Goal: Contribute content

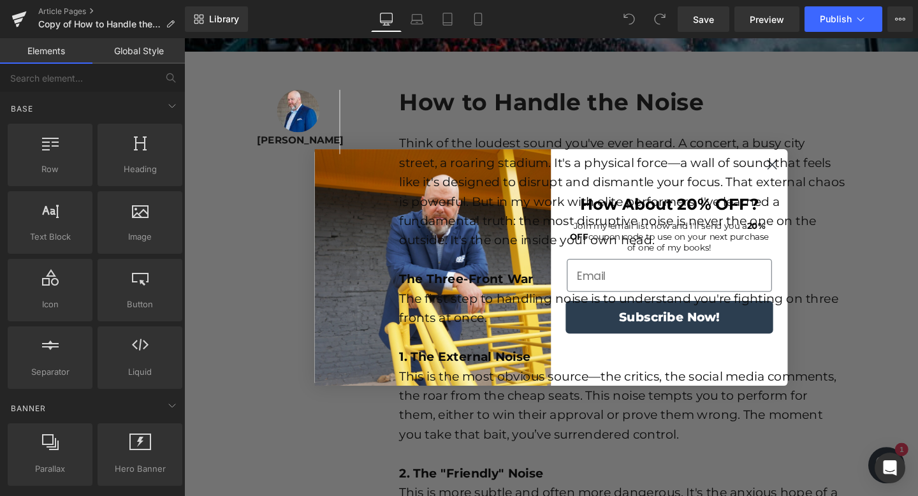
scroll to position [397, 0]
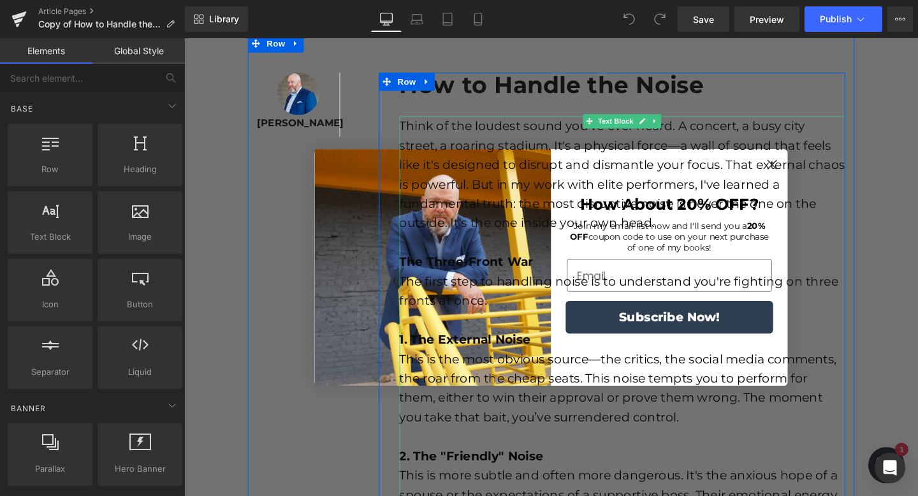
click at [794, 171] on font "Think of the loudest sound you've ever heard. A concert, a busy city street, a …" at bounding box center [645, 181] width 469 height 117
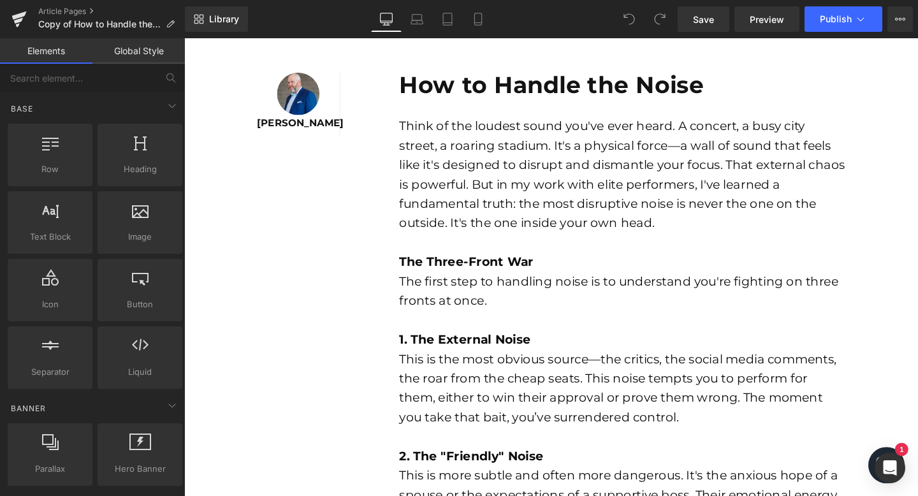
click at [472, 96] on b "How to Handle the Noise" at bounding box center [571, 88] width 320 height 30
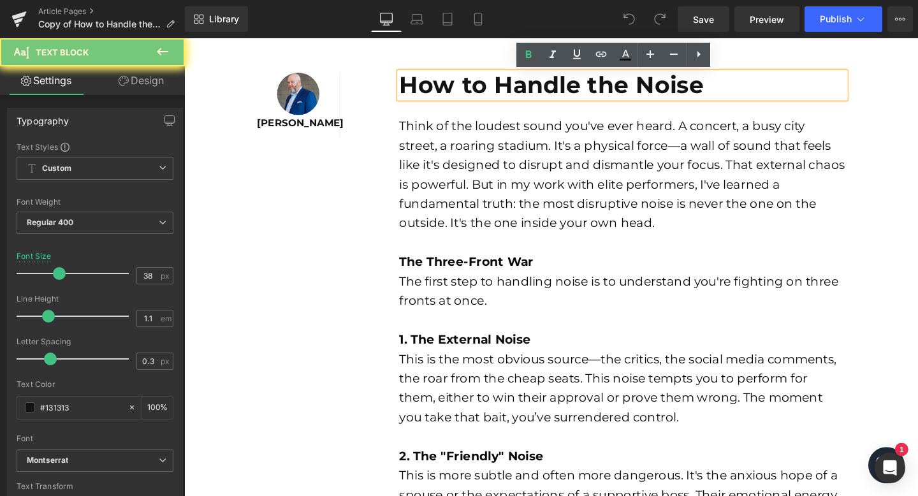
click at [472, 96] on b "How to Handle the Noise" at bounding box center [571, 88] width 320 height 30
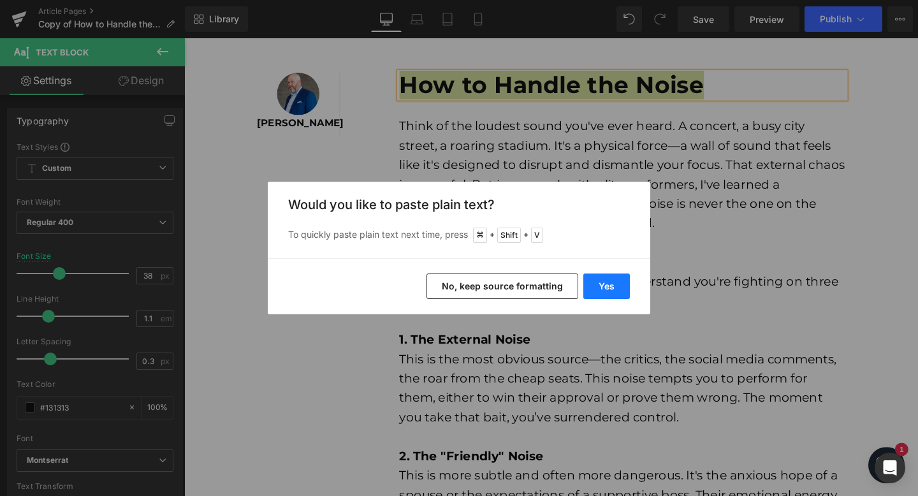
drag, startPoint x: 606, startPoint y: 284, endPoint x: 439, endPoint y: 250, distance: 169.9
click at [606, 284] on button "Yes" at bounding box center [606, 287] width 47 height 26
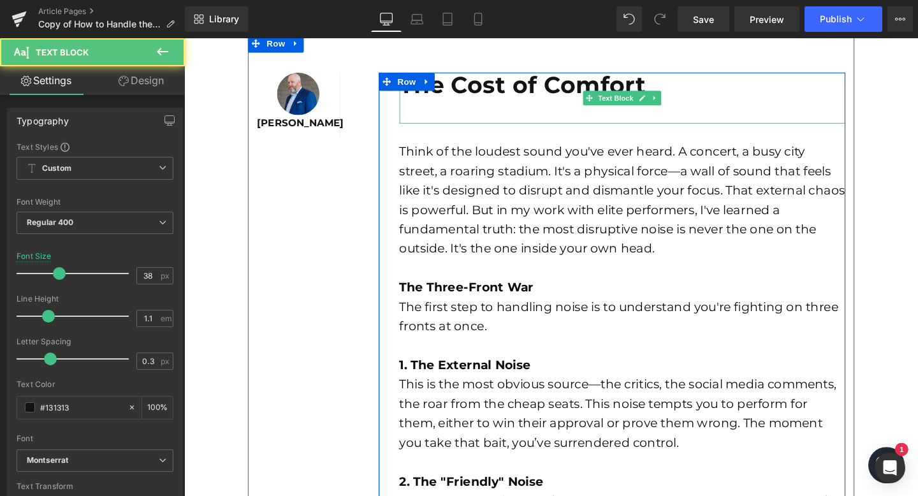
click at [434, 121] on p at bounding box center [645, 114] width 469 height 27
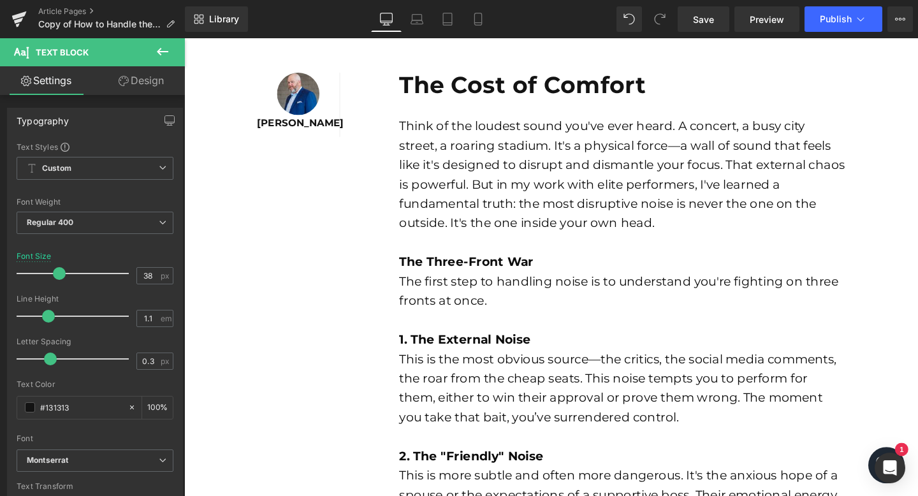
click at [564, 208] on font "Think of the loudest sound you've ever heard. A concert, a busy city street, a …" at bounding box center [645, 181] width 469 height 117
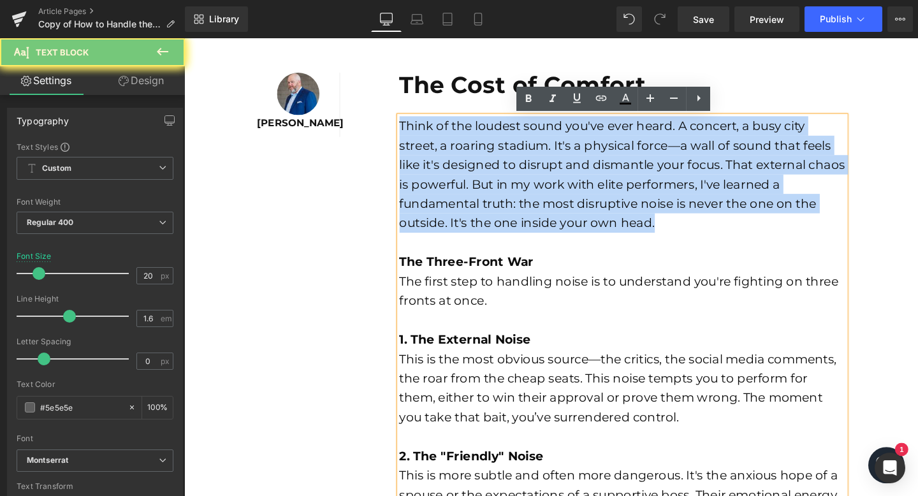
click at [564, 208] on font "Think of the loudest sound you've ever heard. A concert, a busy city street, a …" at bounding box center [645, 181] width 469 height 117
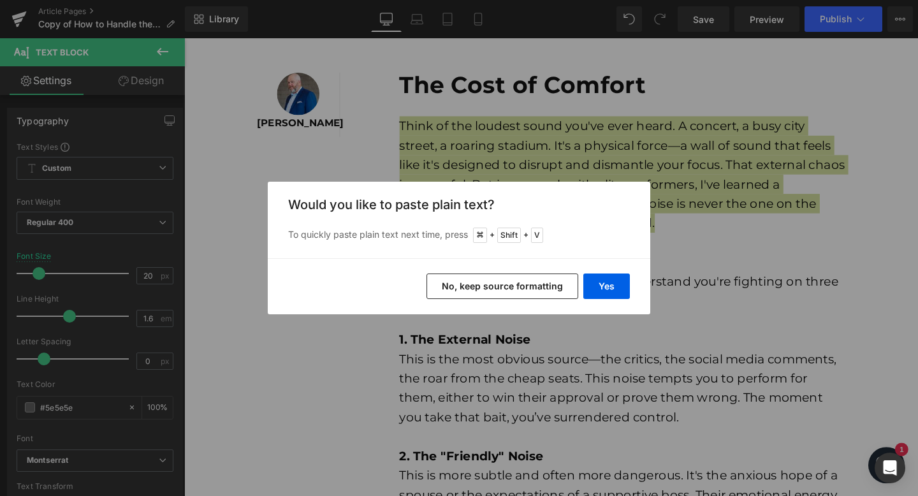
click at [600, 269] on div "Yes No, keep source formatting" at bounding box center [459, 286] width 383 height 56
click at [609, 286] on button "Yes" at bounding box center [606, 287] width 47 height 26
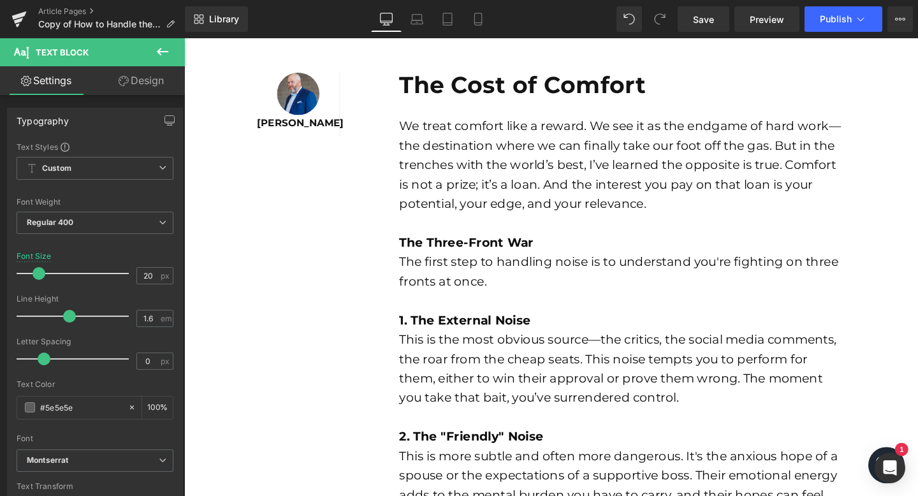
click at [472, 258] on strong "The Three-Front War" at bounding box center [481, 252] width 141 height 15
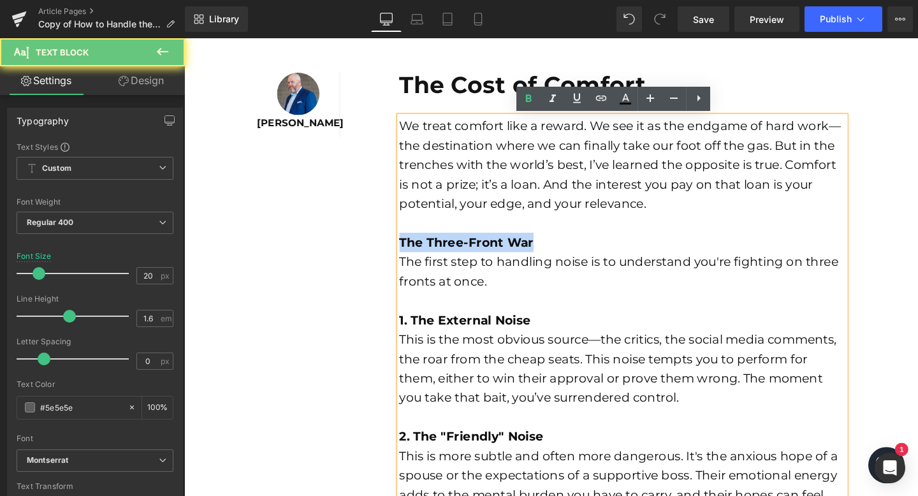
click at [472, 258] on strong "The Three-Front War" at bounding box center [481, 252] width 141 height 15
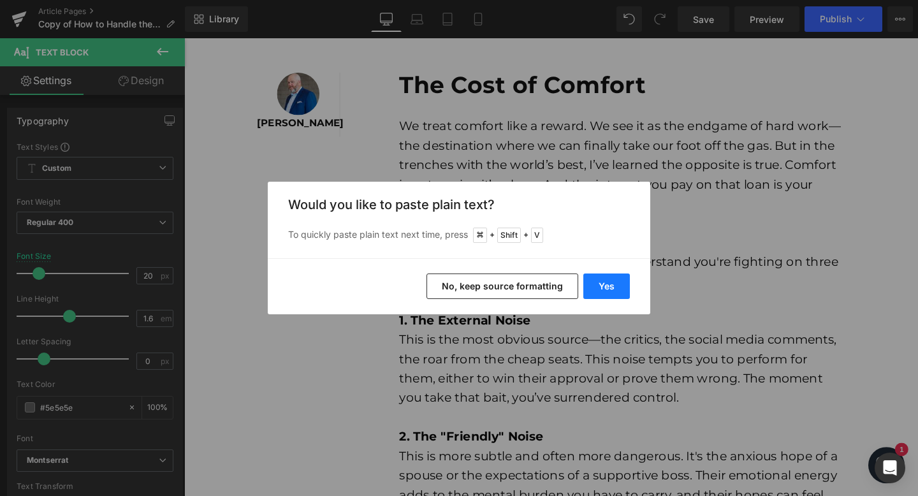
click at [609, 293] on button "Yes" at bounding box center [606, 287] width 47 height 26
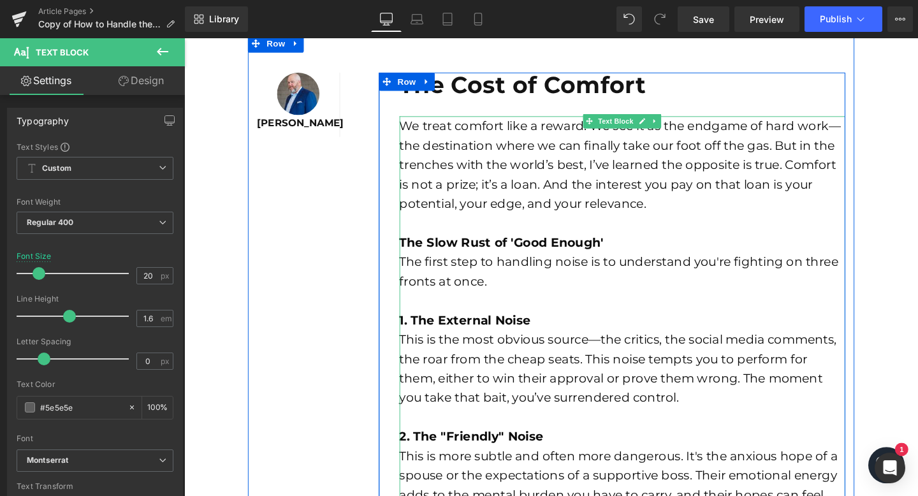
click at [437, 293] on font "The first step to handling noise is to understand you're fighting on three fron…" at bounding box center [642, 284] width 462 height 36
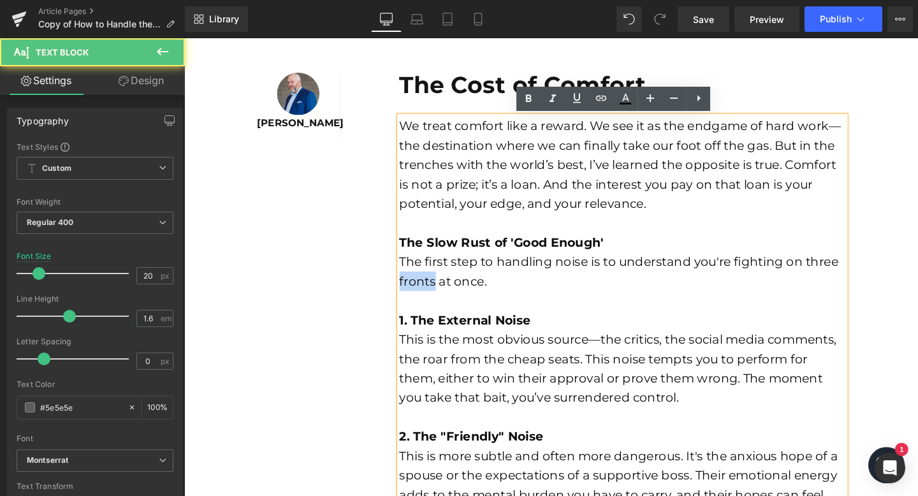
click at [437, 293] on font "The first step to handling noise is to understand you're fighting on three fron…" at bounding box center [642, 284] width 462 height 36
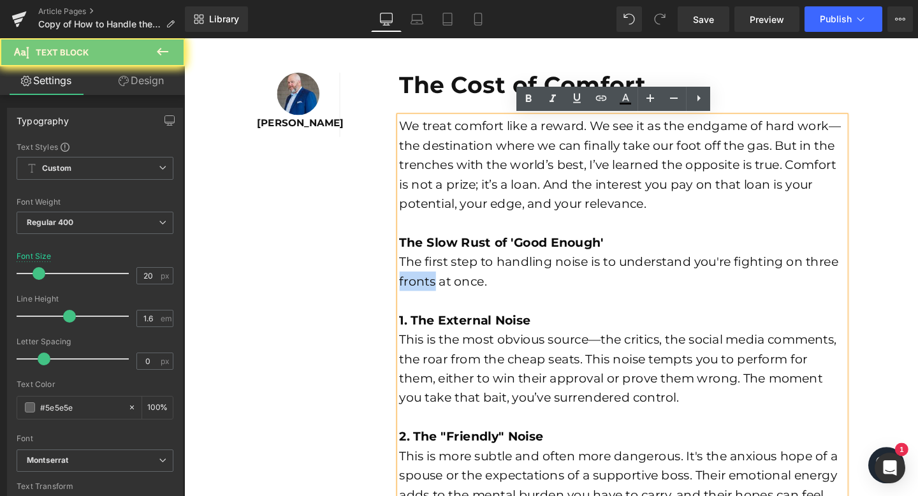
click at [437, 293] on font "The first step to handling noise is to understand you're fighting on three fron…" at bounding box center [642, 284] width 462 height 36
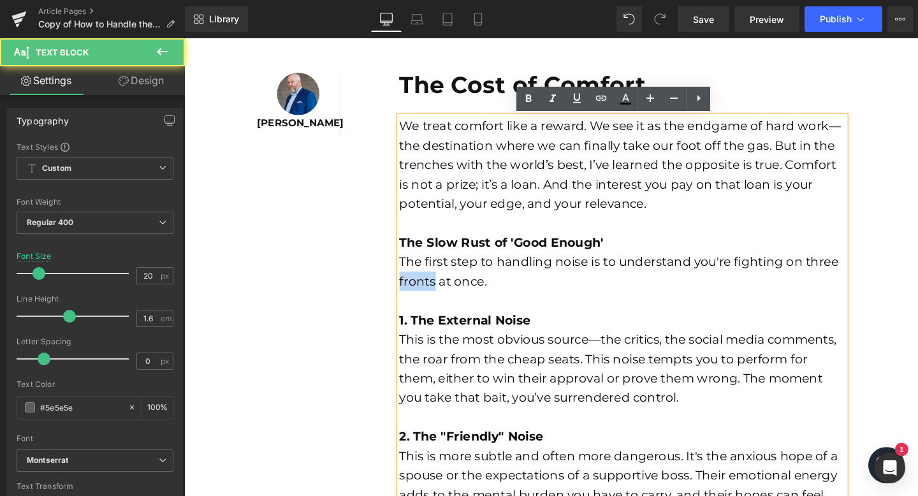
click at [437, 293] on font "The first step to handling noise is to understand you're fighting on three fron…" at bounding box center [642, 284] width 462 height 36
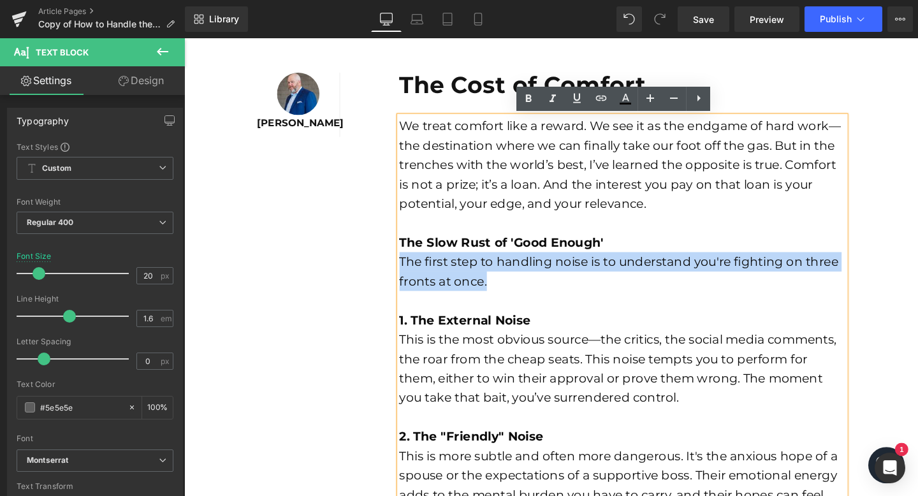
click at [437, 293] on font "The first step to handling noise is to understand you're fighting on three fron…" at bounding box center [642, 284] width 462 height 36
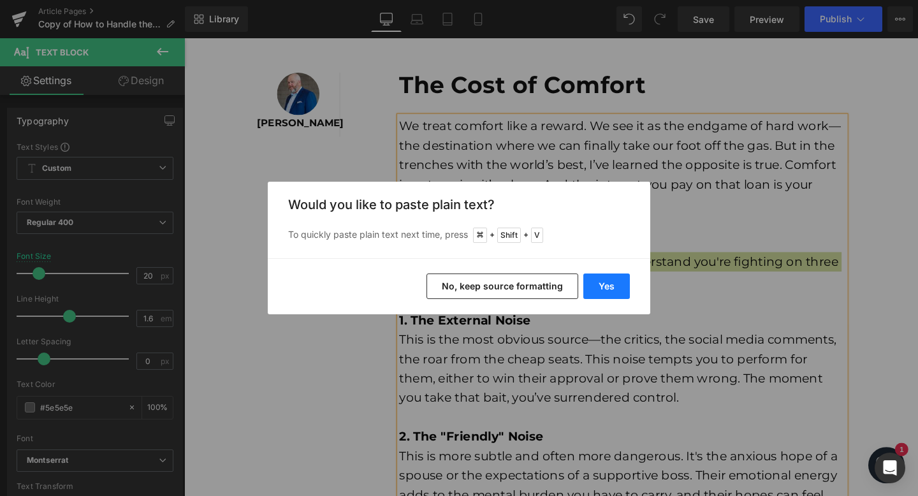
click at [620, 291] on button "Yes" at bounding box center [606, 287] width 47 height 26
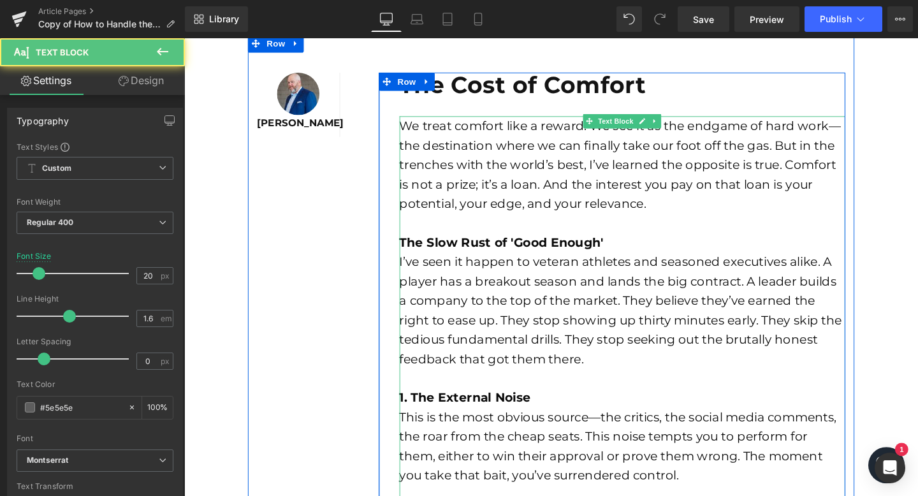
click at [641, 386] on div at bounding box center [645, 396] width 469 height 20
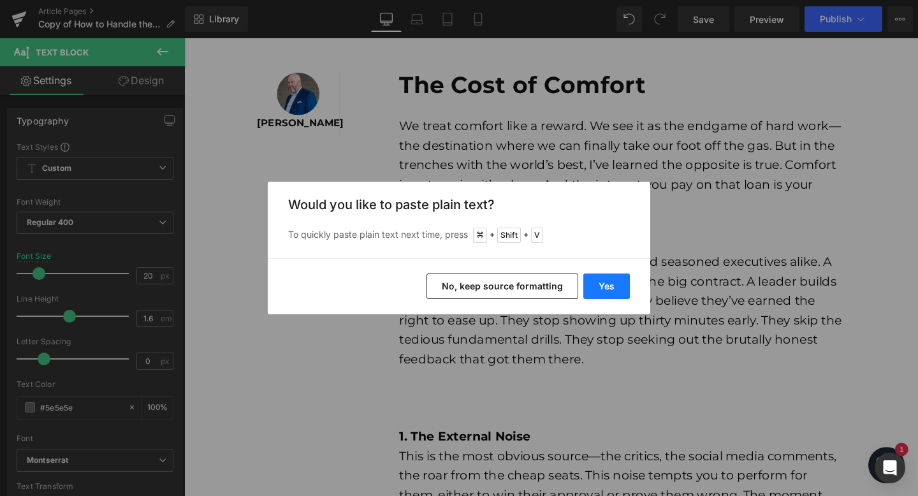
drag, startPoint x: 613, startPoint y: 285, endPoint x: 376, endPoint y: 295, distance: 238.0
click at [613, 285] on button "Yes" at bounding box center [606, 287] width 47 height 26
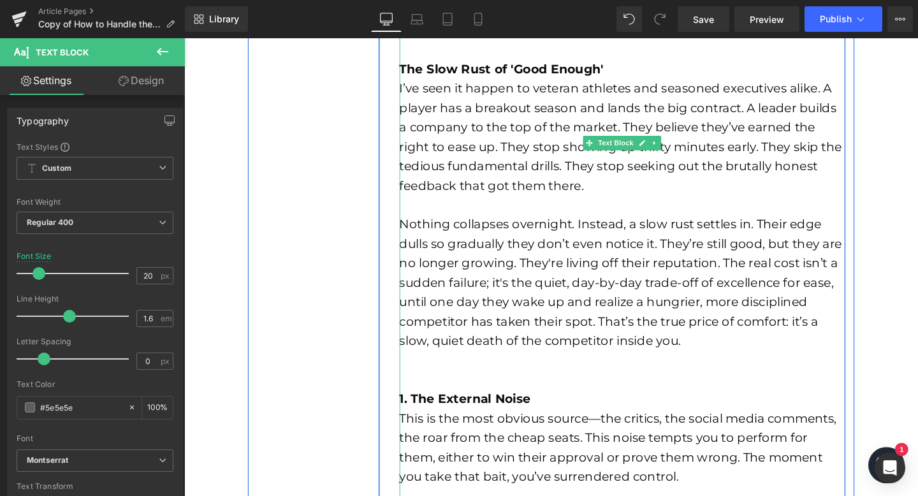
scroll to position [676, 0]
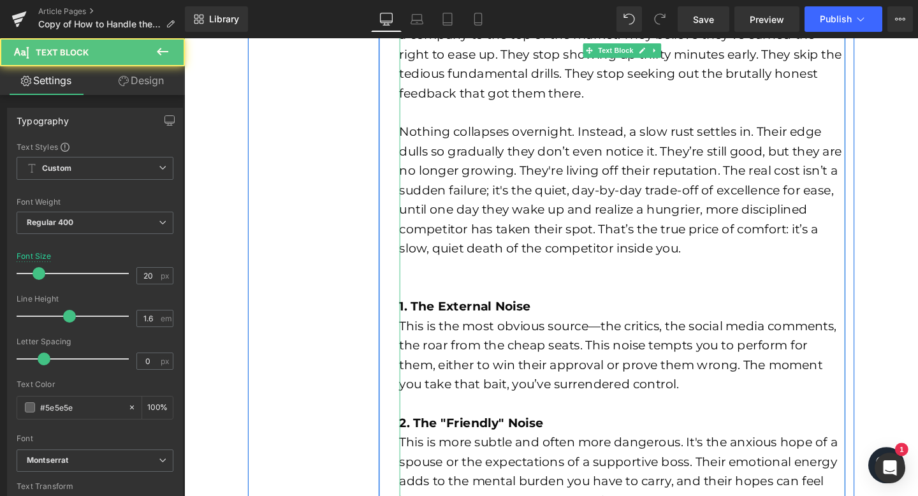
click at [458, 301] on div at bounding box center [645, 299] width 469 height 20
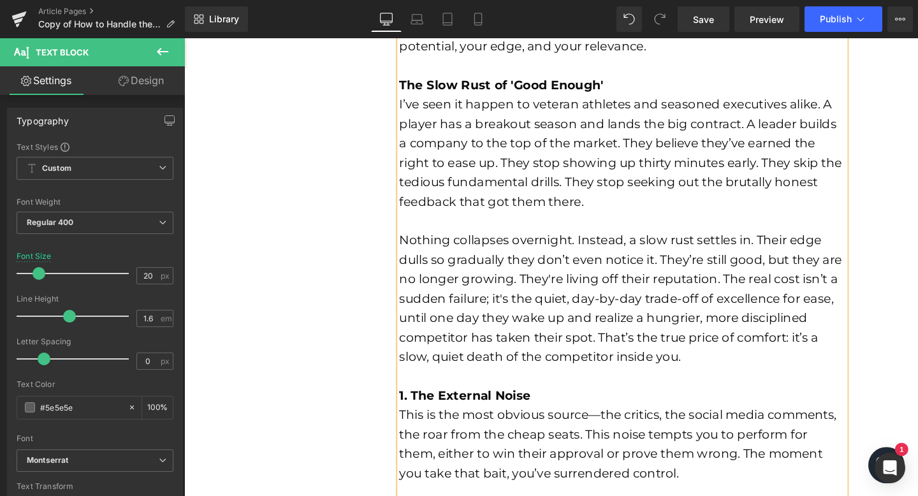
scroll to position [794, 0]
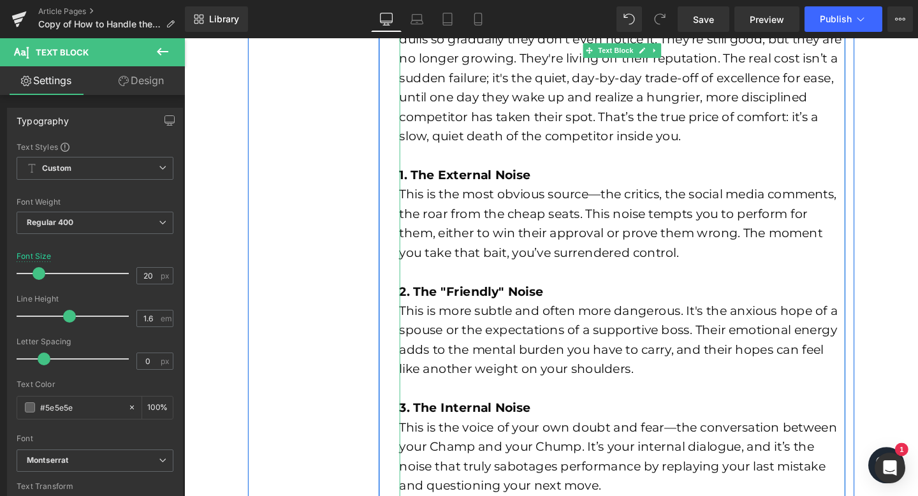
click at [487, 181] on strong "1. The External Noise" at bounding box center [480, 181] width 138 height 15
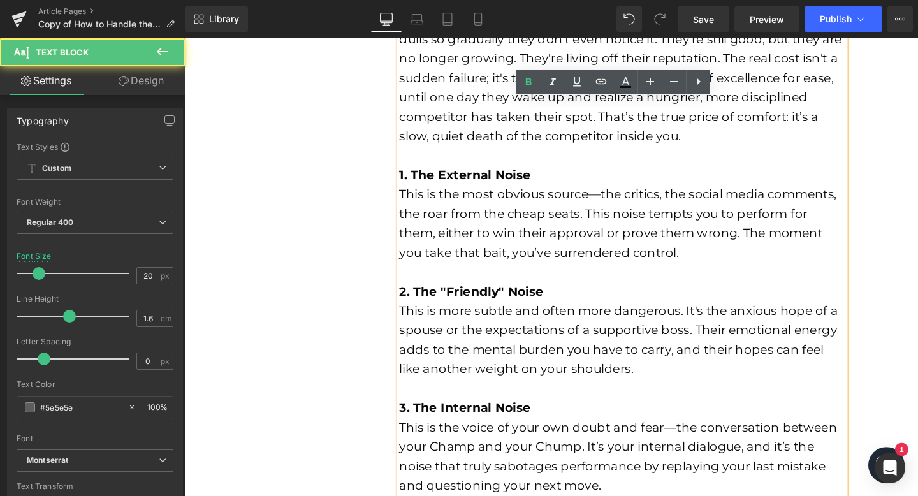
click at [500, 189] on strong "1. The External Noise" at bounding box center [480, 181] width 138 height 15
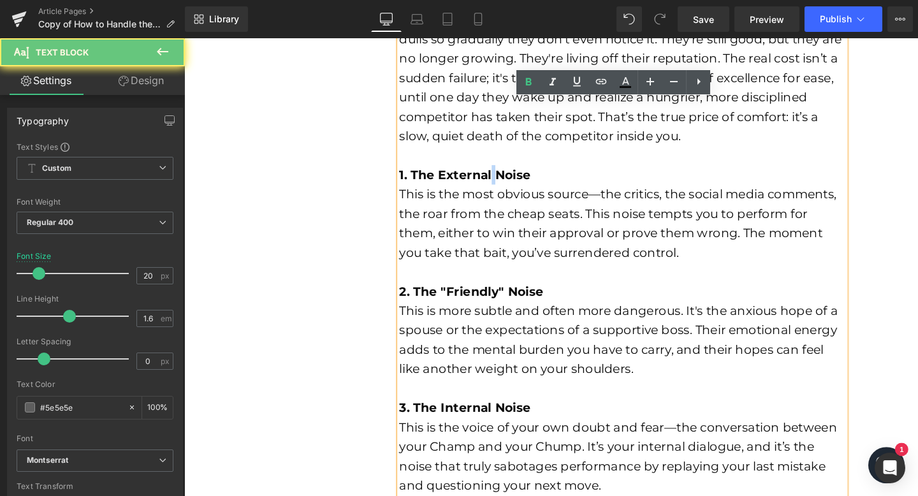
click at [500, 189] on strong "1. The External Noise" at bounding box center [480, 181] width 138 height 15
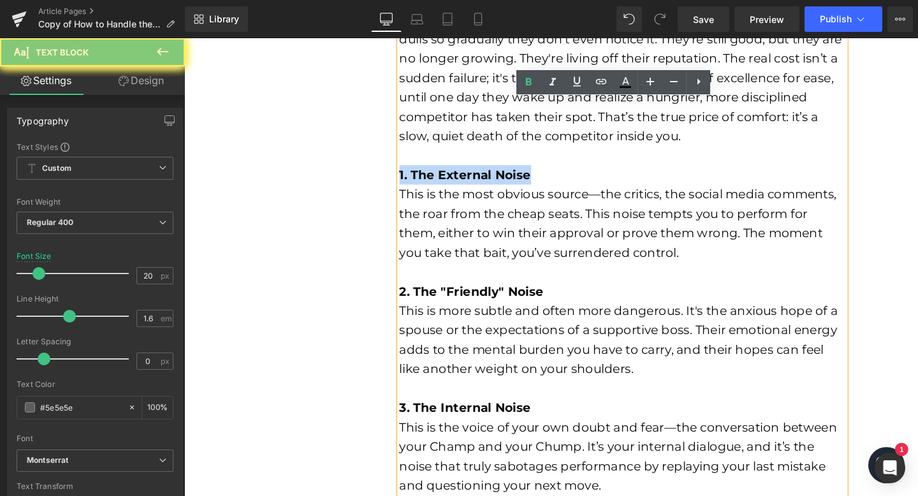
click at [500, 189] on strong "1. The External Noise" at bounding box center [480, 181] width 138 height 15
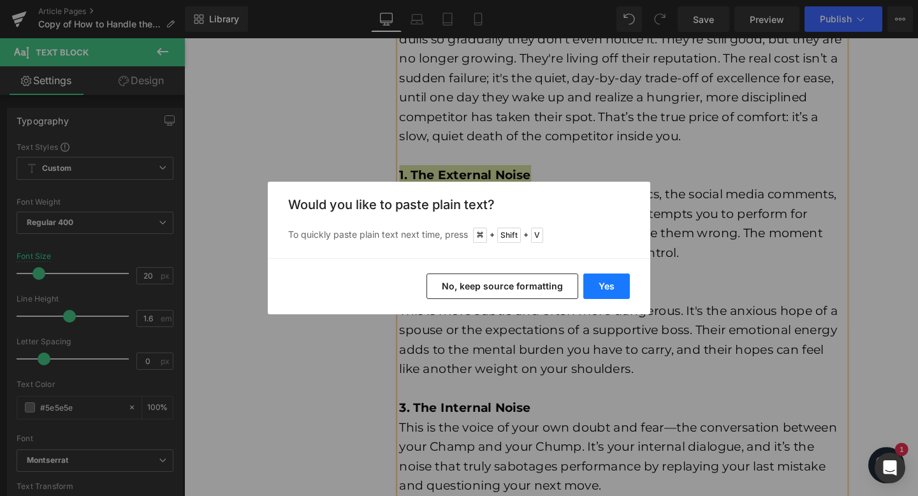
click at [593, 282] on button "Yes" at bounding box center [606, 287] width 47 height 26
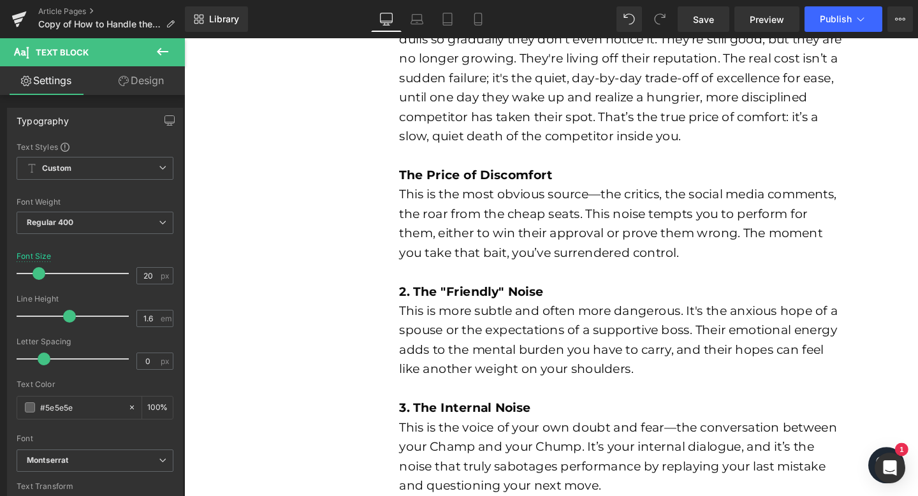
click at [564, 235] on font "This is the most obvious source—the critics, the social media comments, the roa…" at bounding box center [641, 232] width 460 height 77
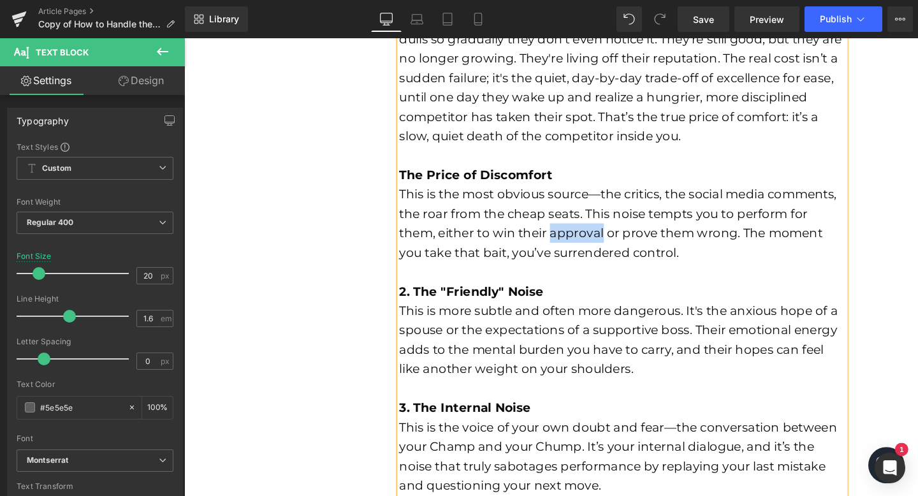
click at [564, 235] on font "This is the most obvious source—the critics, the social media comments, the roa…" at bounding box center [641, 232] width 460 height 77
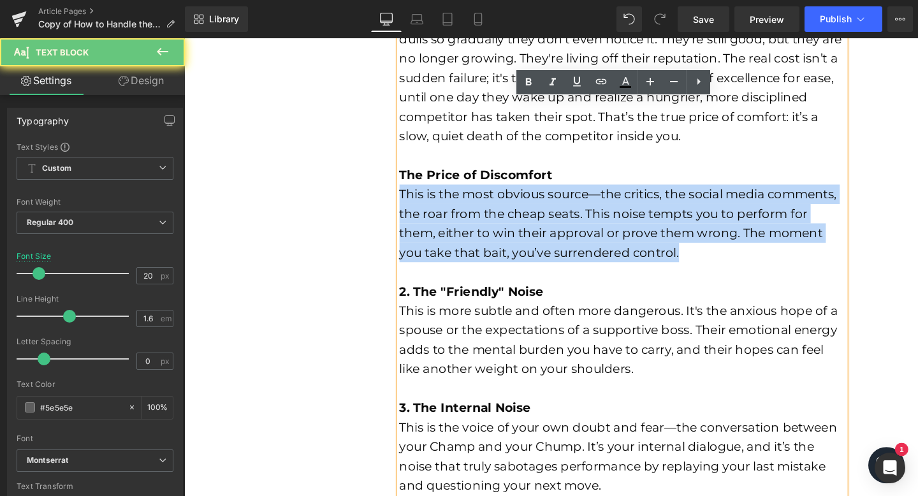
click at [564, 235] on font "This is the most obvious source—the critics, the social media comments, the roa…" at bounding box center [641, 232] width 460 height 77
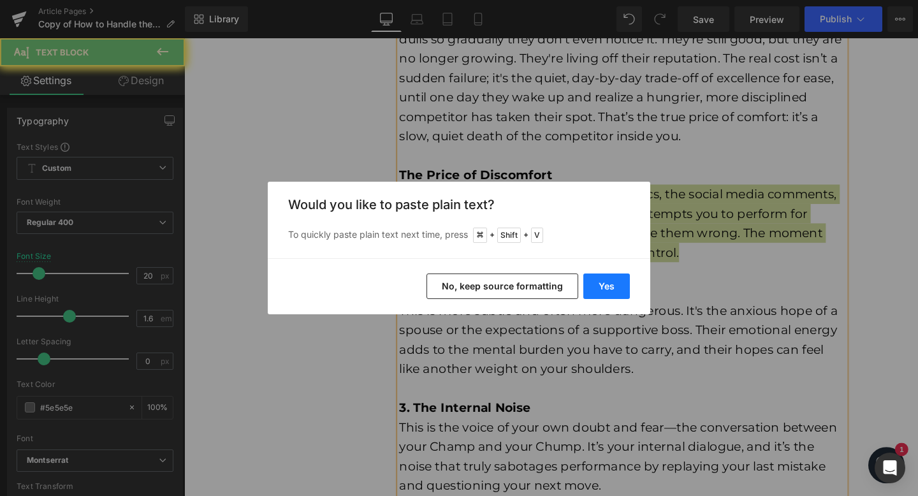
click at [623, 287] on button "Yes" at bounding box center [606, 287] width 47 height 26
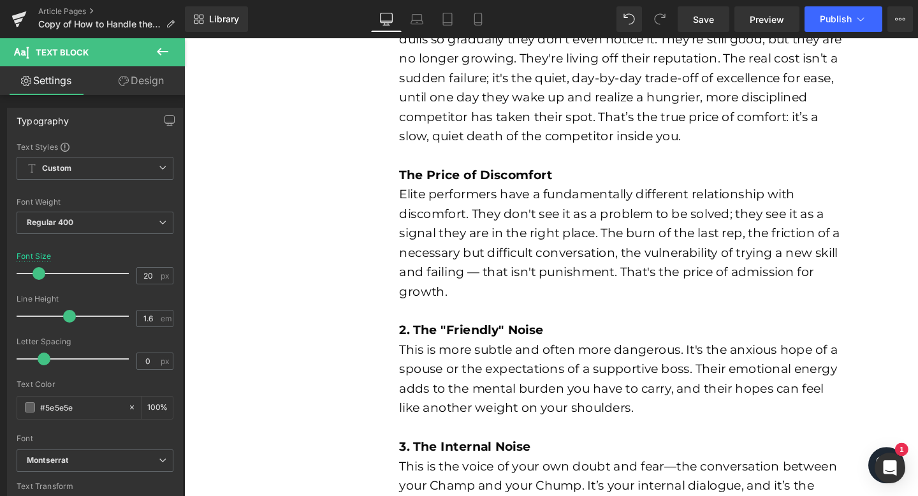
click at [531, 305] on div "Elite performers have a fundamentally different relationship with discomfort. T…" at bounding box center [645, 253] width 469 height 122
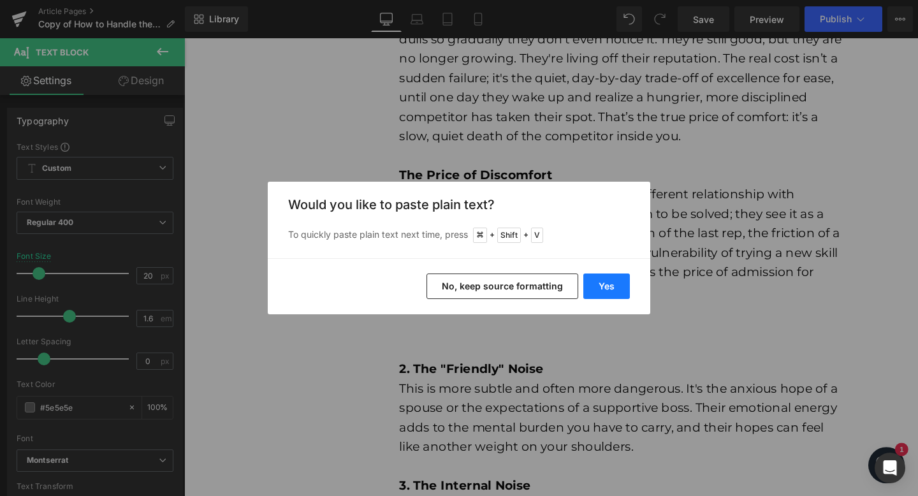
click at [608, 280] on button "Yes" at bounding box center [606, 287] width 47 height 26
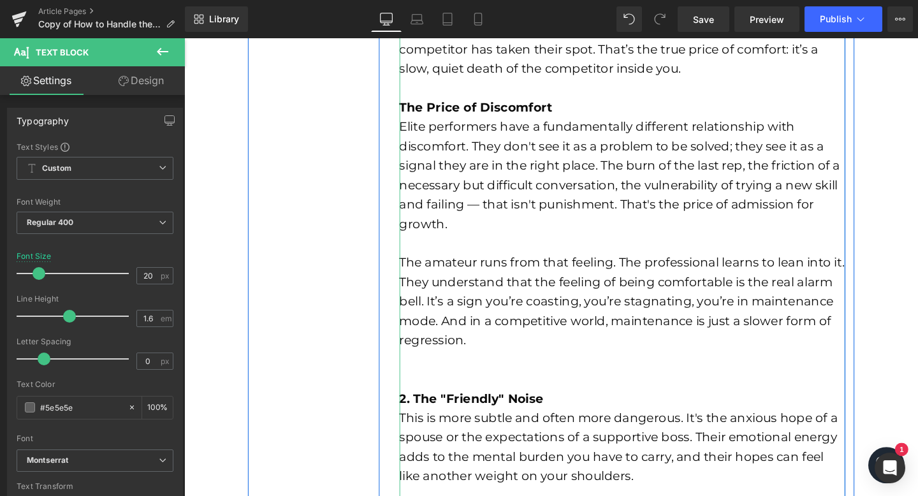
scroll to position [917, 0]
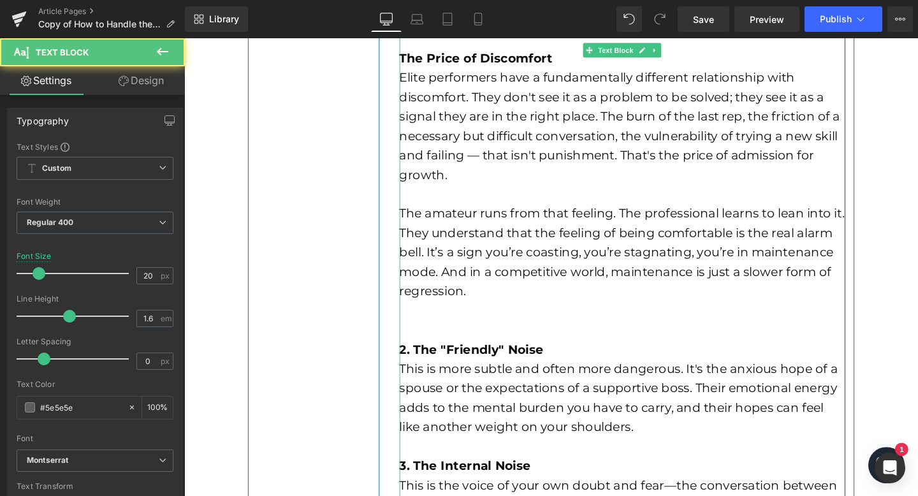
click at [450, 337] on div at bounding box center [645, 345] width 469 height 20
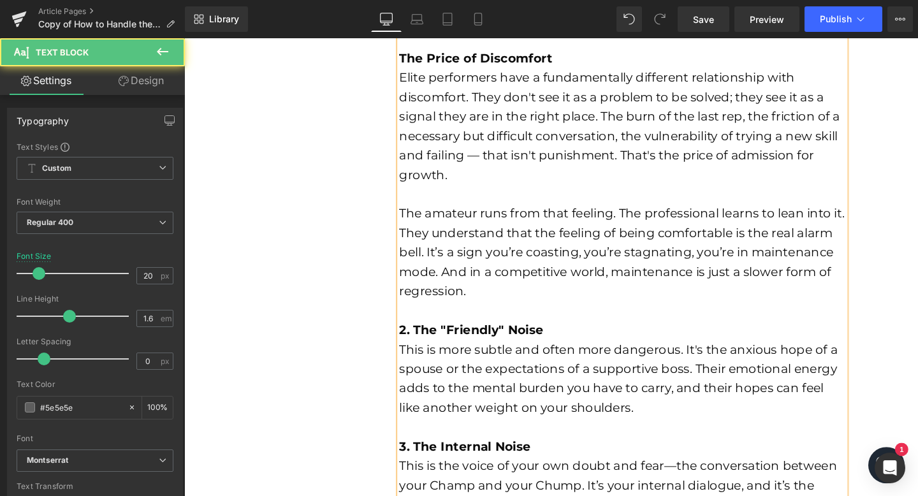
click at [511, 202] on div at bounding box center [645, 202] width 469 height 20
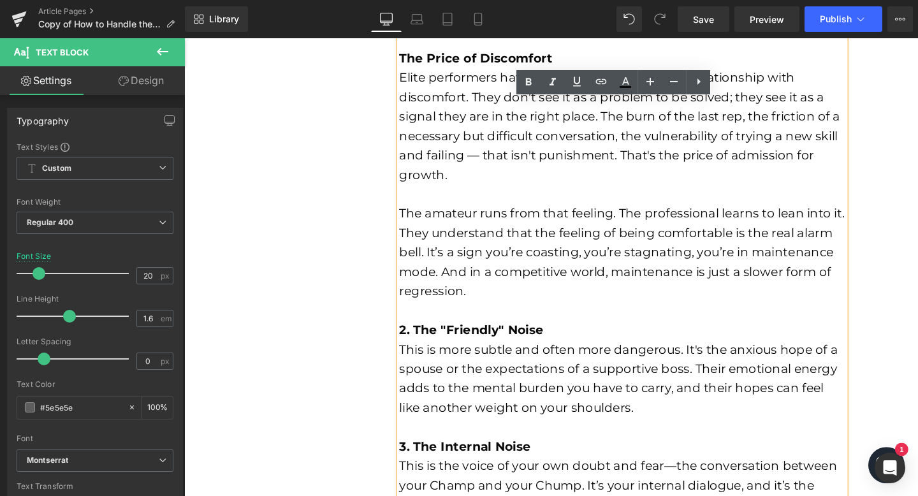
click at [432, 341] on strong "2. The "Friendly" Noise" at bounding box center [487, 344] width 152 height 15
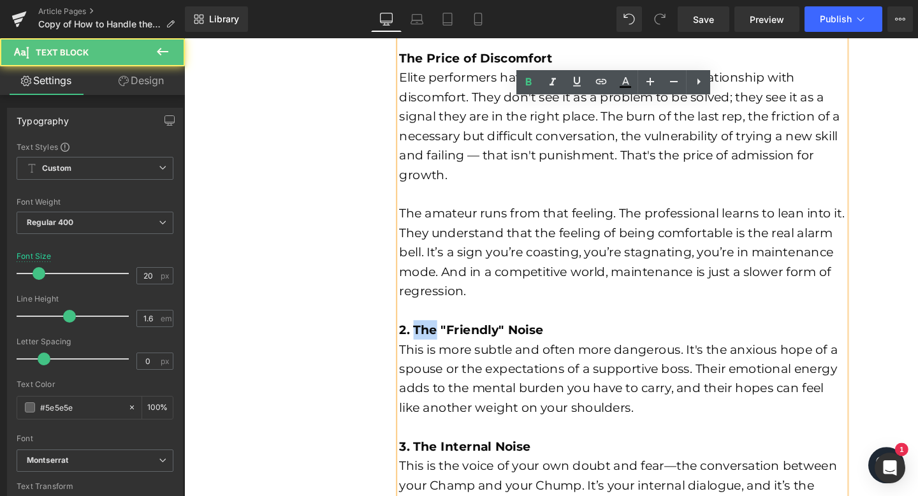
click at [432, 341] on strong "2. The "Friendly" Noise" at bounding box center [487, 344] width 152 height 15
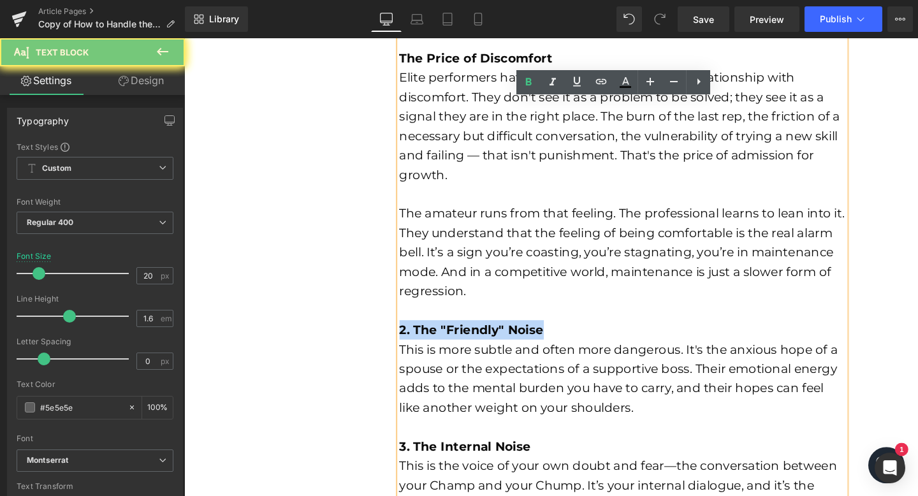
click at [432, 341] on strong "2. The "Friendly" Noise" at bounding box center [487, 344] width 152 height 15
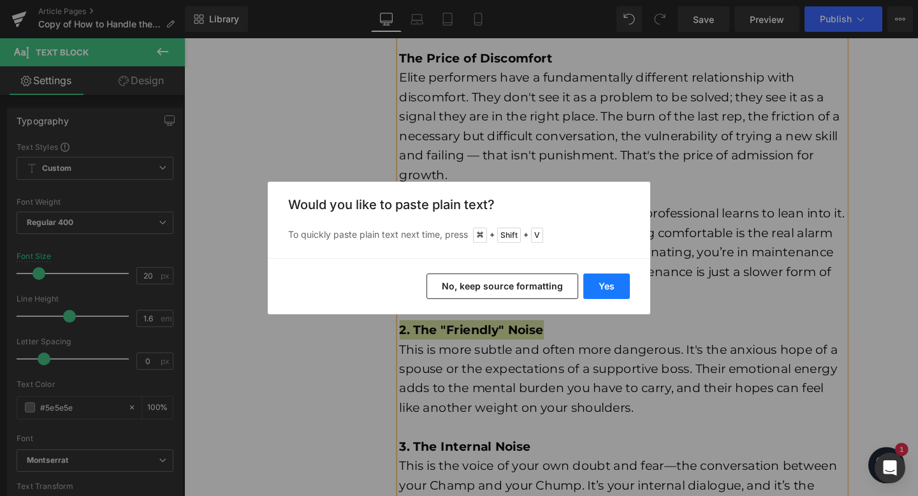
click at [615, 286] on button "Yes" at bounding box center [606, 287] width 47 height 26
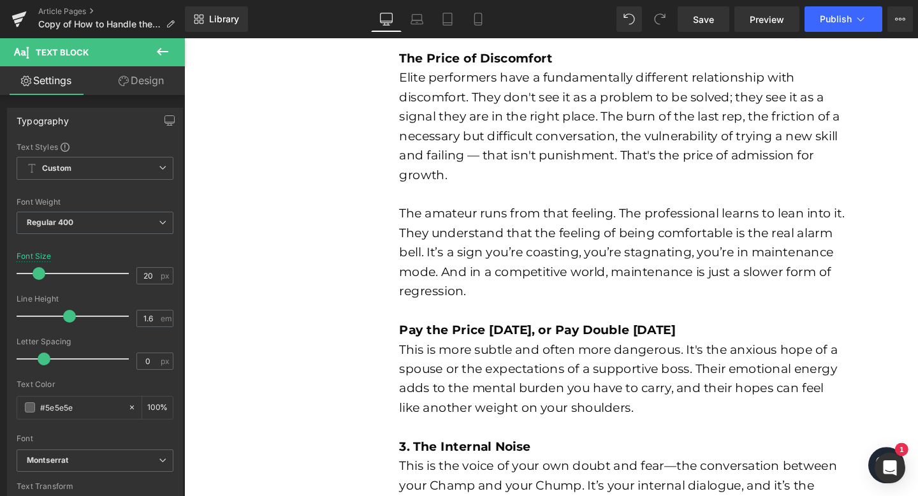
click at [474, 372] on font "This is more subtle and often more dangerous. It's the anxious hope of a spouse…" at bounding box center [641, 396] width 461 height 77
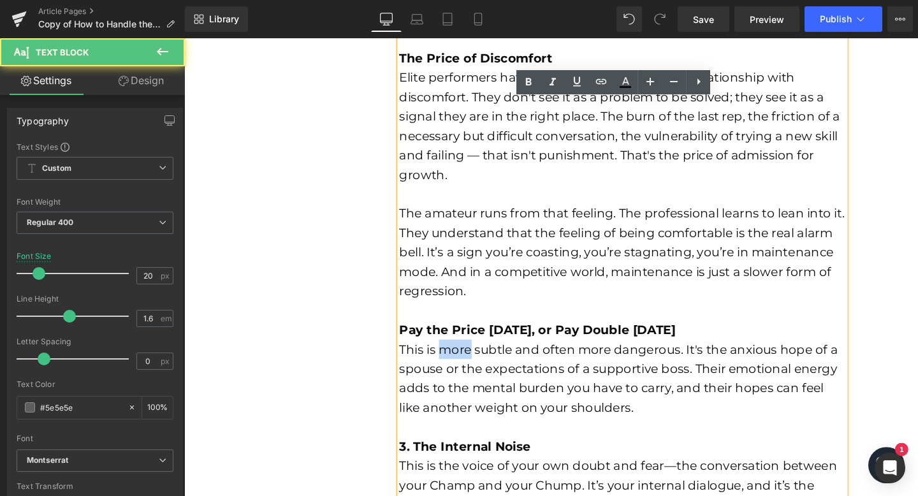
click at [474, 372] on font "This is more subtle and often more dangerous. It's the anxious hope of a spouse…" at bounding box center [641, 396] width 461 height 77
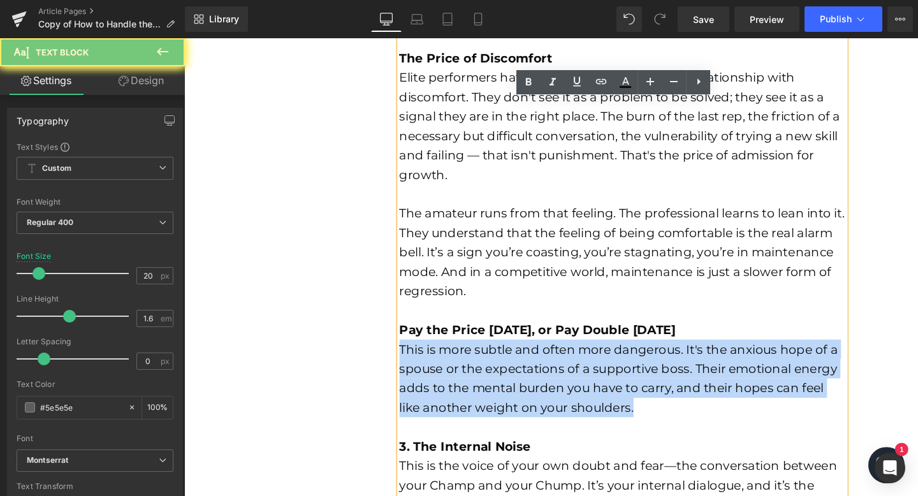
click at [474, 372] on font "This is more subtle and often more dangerous. It's the anxious hope of a spouse…" at bounding box center [641, 396] width 461 height 77
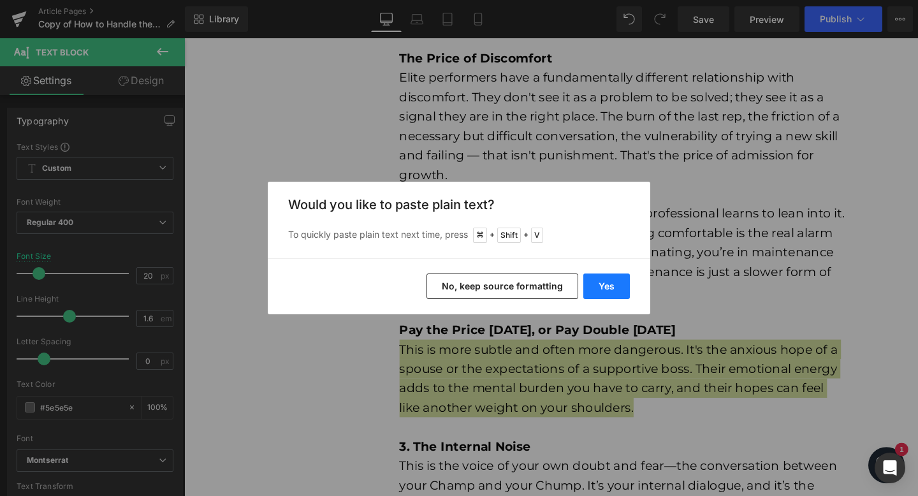
drag, startPoint x: 599, startPoint y: 280, endPoint x: 420, endPoint y: 275, distance: 178.6
click at [599, 280] on button "Yes" at bounding box center [606, 287] width 47 height 26
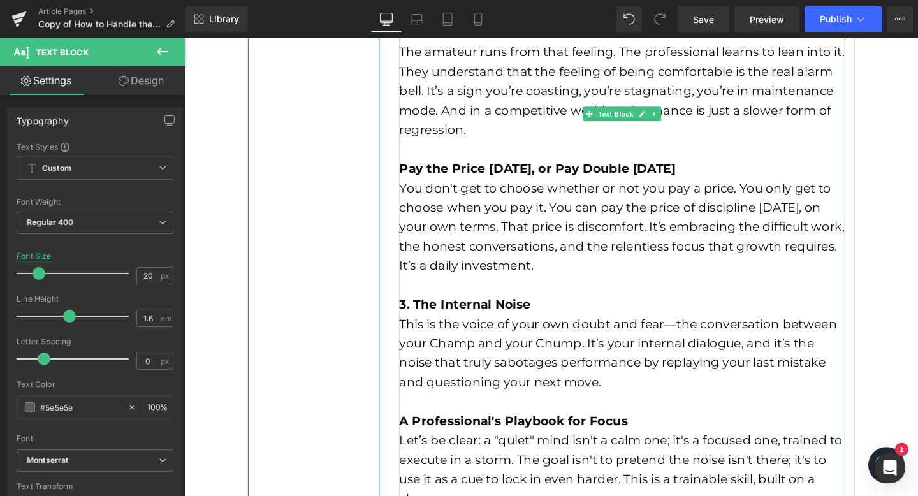
scroll to position [1153, 0]
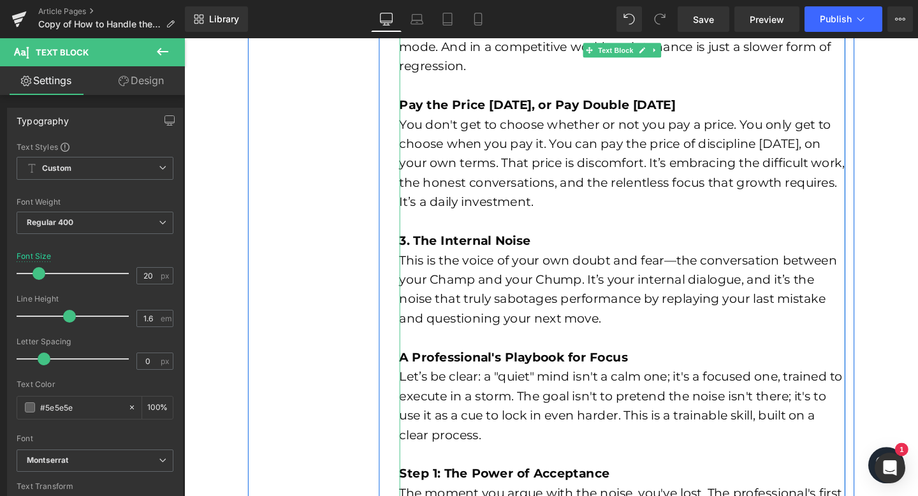
click at [548, 212] on div "You don't get to choose whether or not you pay a price. You only get to choose …" at bounding box center [645, 170] width 469 height 102
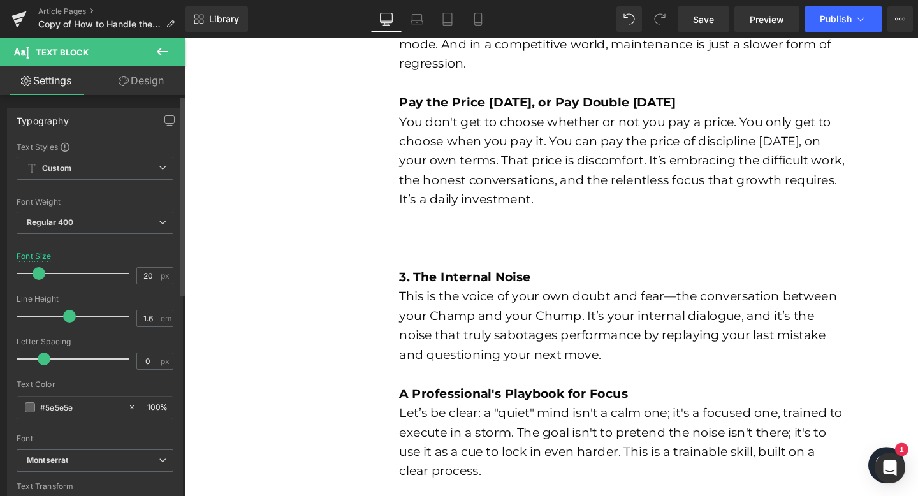
scroll to position [1158, 0]
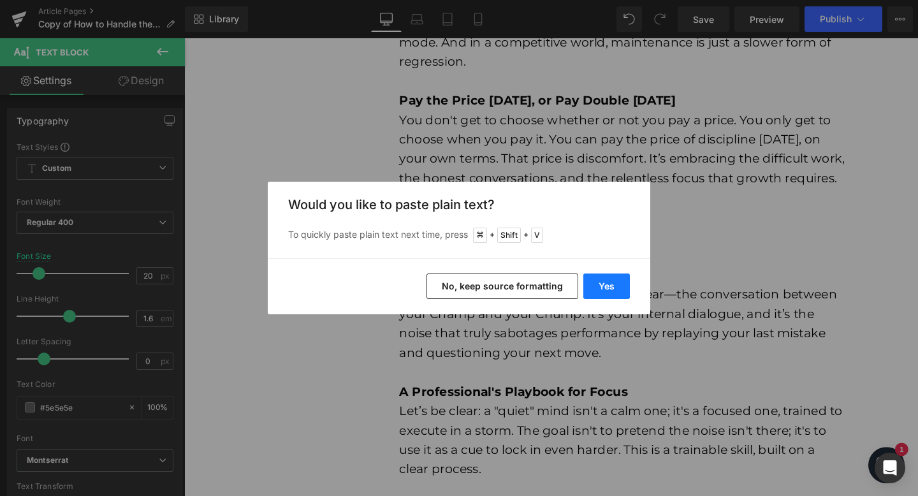
click at [611, 283] on button "Yes" at bounding box center [606, 287] width 47 height 26
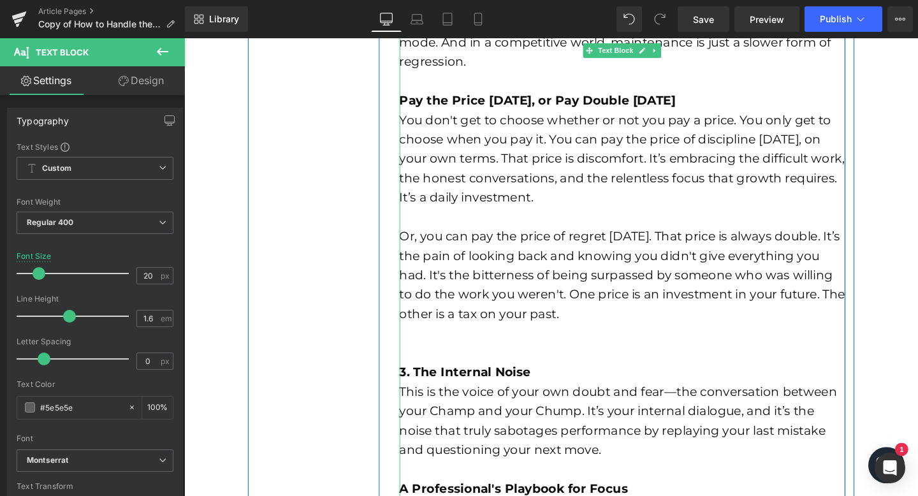
click at [473, 380] on div "3. The Internal Noise" at bounding box center [645, 389] width 469 height 20
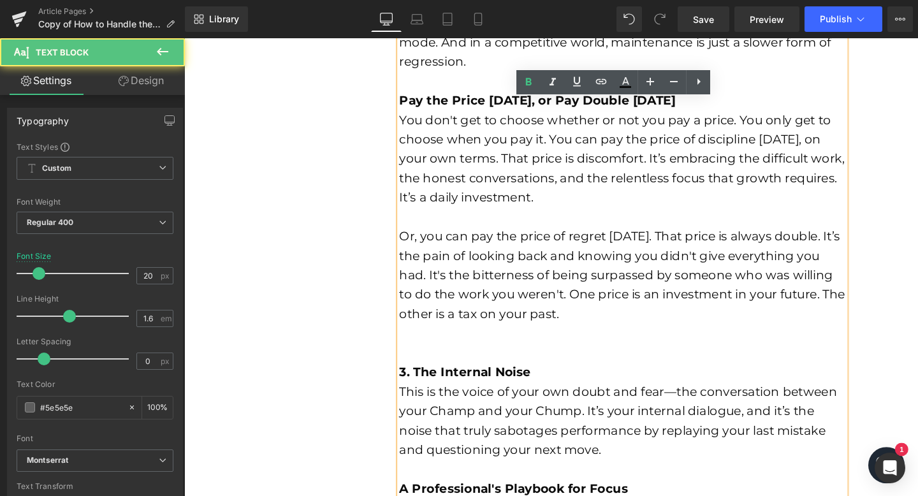
click at [411, 390] on strong "3. The Internal Noise" at bounding box center [480, 388] width 138 height 15
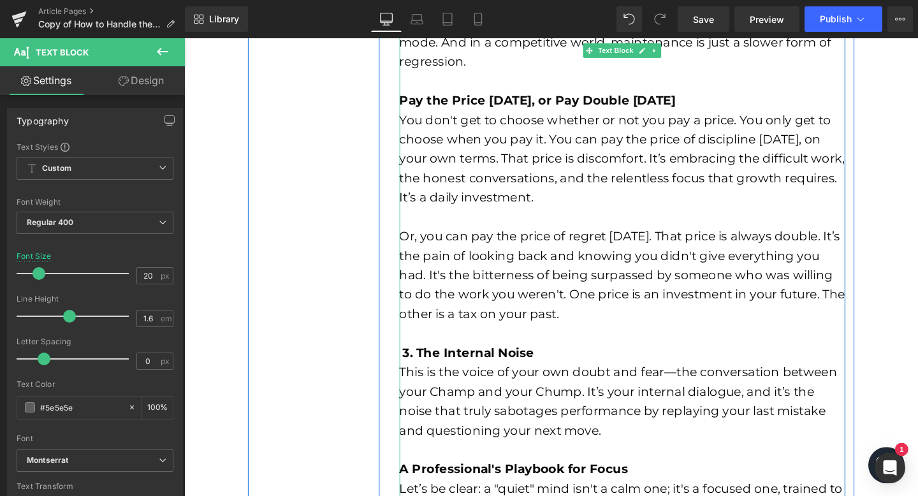
click at [464, 370] on strong "3. The Internal Noise" at bounding box center [483, 368] width 138 height 15
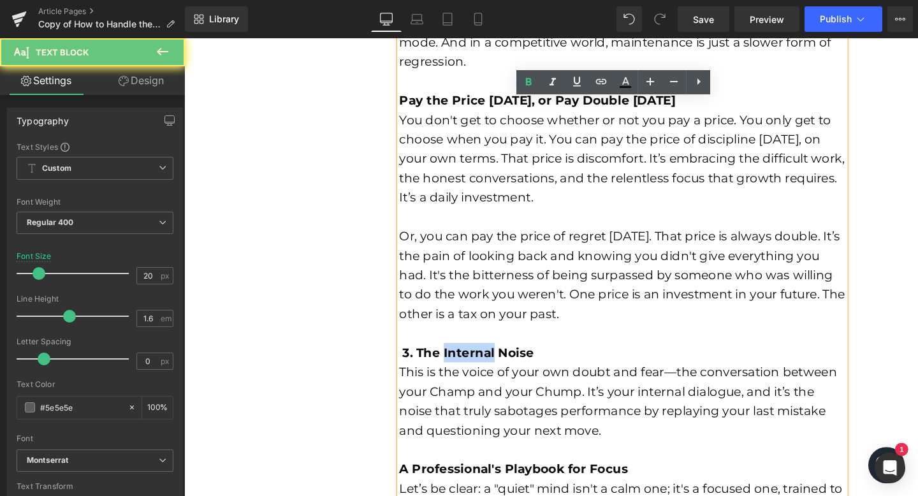
click at [464, 370] on strong "3. The Internal Noise" at bounding box center [483, 368] width 138 height 15
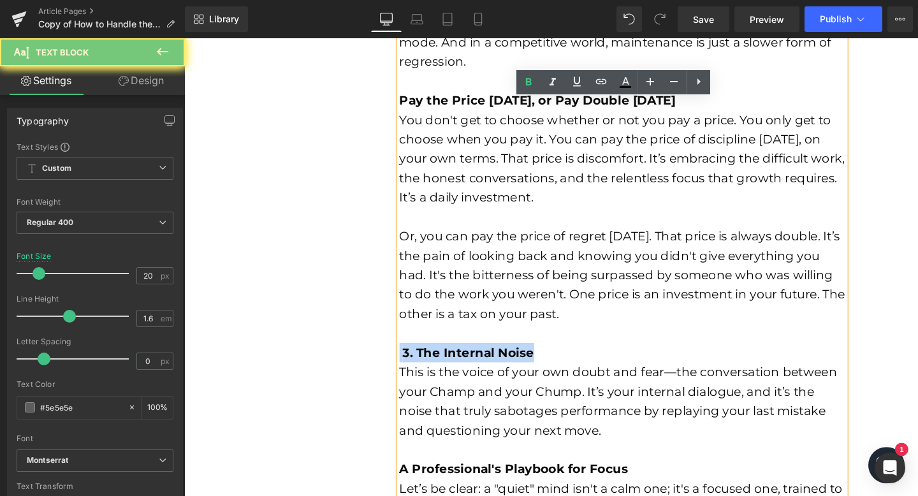
click at [464, 370] on strong "3. The Internal Noise" at bounding box center [483, 368] width 138 height 15
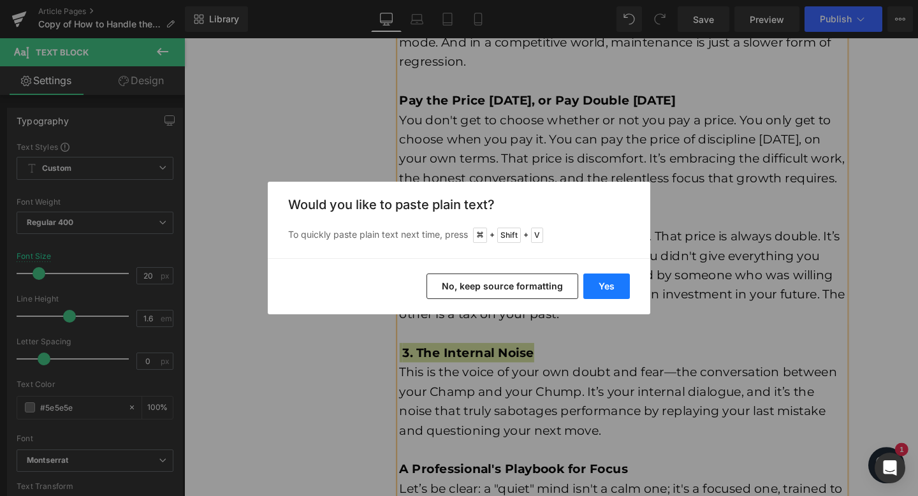
click at [617, 284] on button "Yes" at bounding box center [606, 287] width 47 height 26
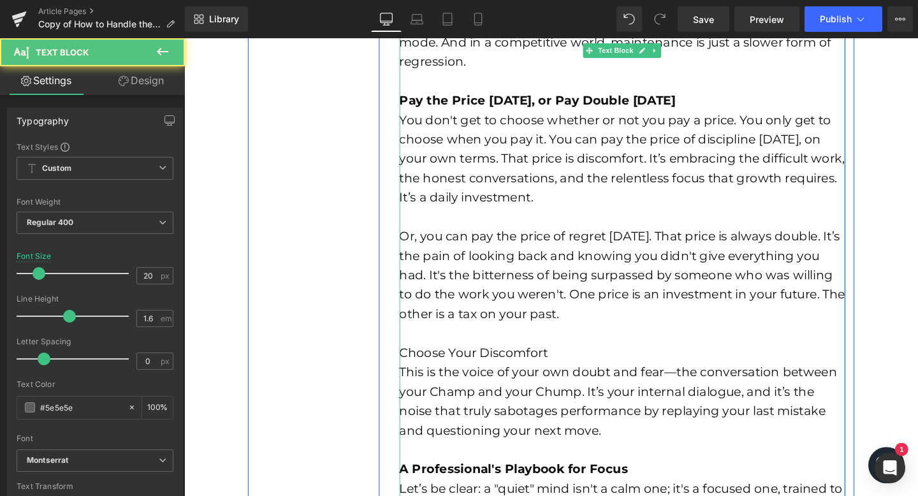
click at [484, 365] on font "Choose Your Discomfort" at bounding box center [489, 368] width 156 height 15
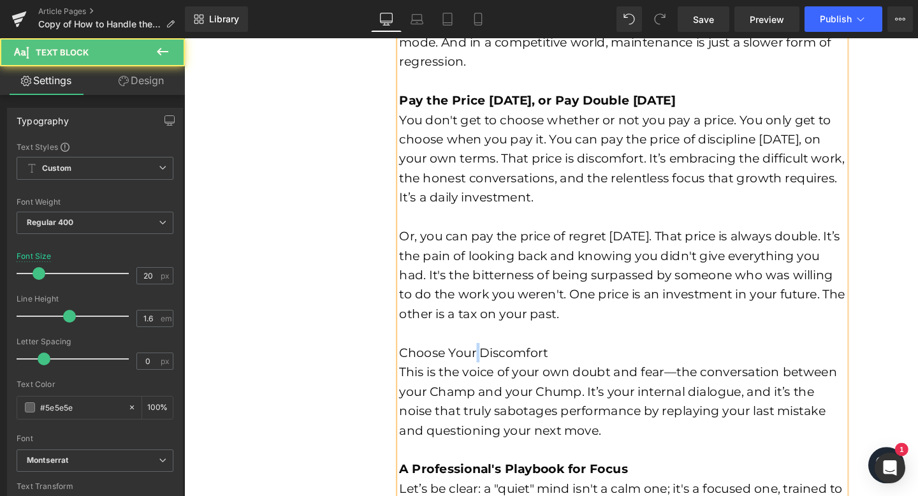
click at [484, 365] on font "Choose Your Discomfort" at bounding box center [489, 368] width 156 height 15
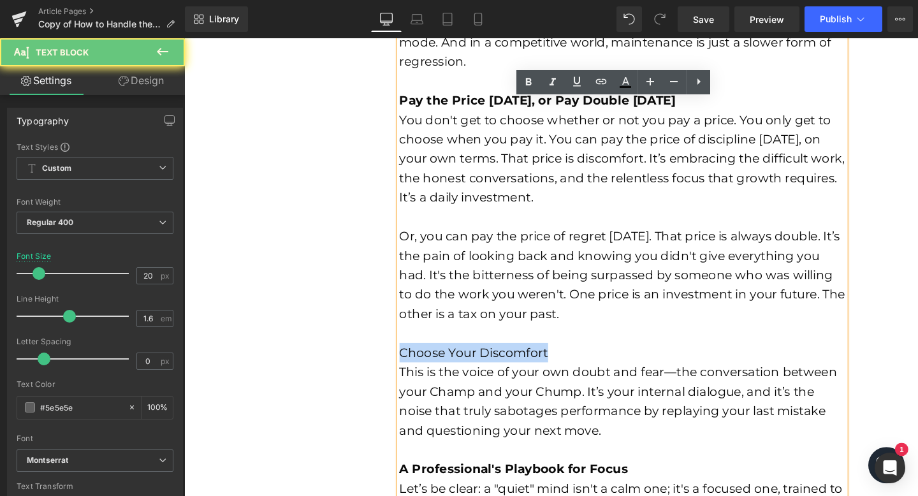
click at [484, 365] on font "Choose Your Discomfort" at bounding box center [489, 368] width 156 height 15
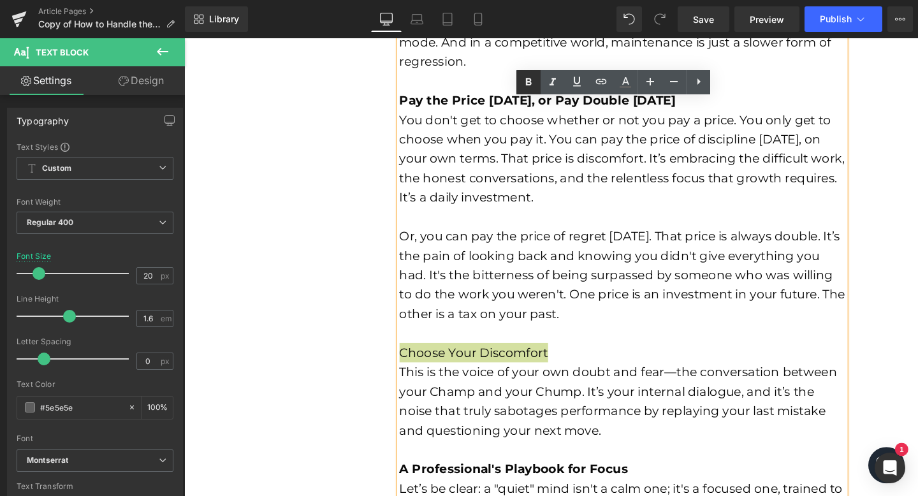
click at [524, 80] on icon at bounding box center [528, 82] width 15 height 15
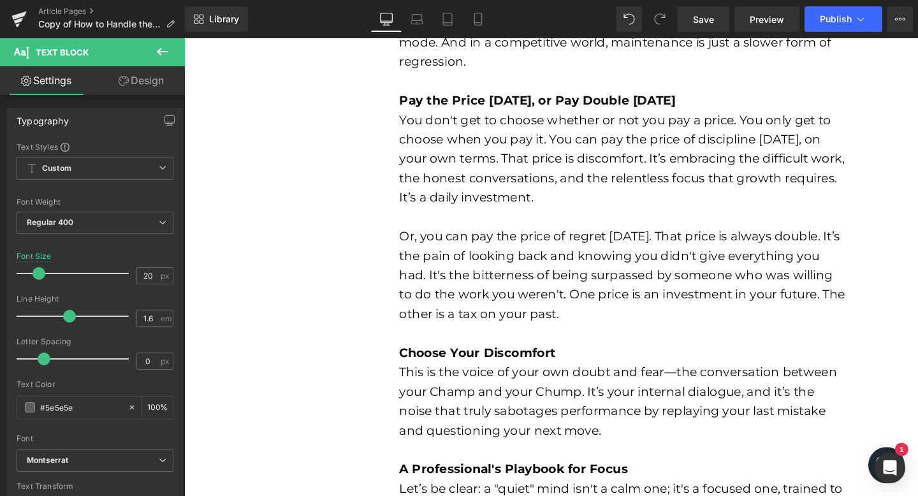
click at [472, 415] on font "This is the voice of your own doubt and fear—the conversation between your Cham…" at bounding box center [641, 419] width 460 height 77
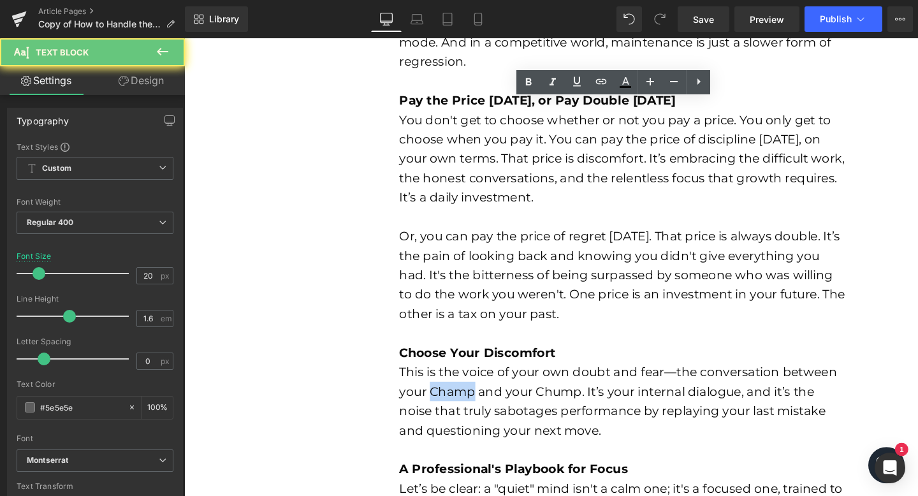
click at [472, 415] on font "This is the voice of your own doubt and fear—the conversation between your Cham…" at bounding box center [641, 419] width 460 height 77
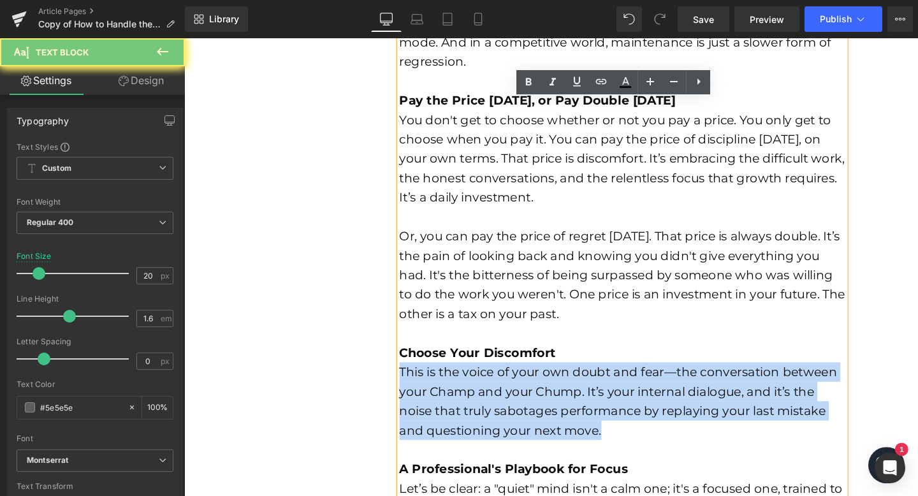
click at [472, 415] on font "This is the voice of your own doubt and fear—the conversation between your Cham…" at bounding box center [641, 419] width 460 height 77
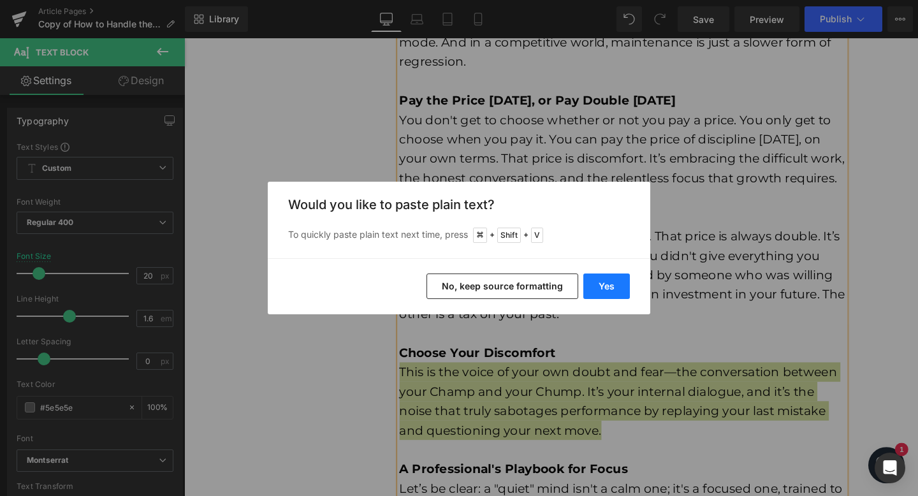
click at [613, 293] on button "Yes" at bounding box center [606, 287] width 47 height 26
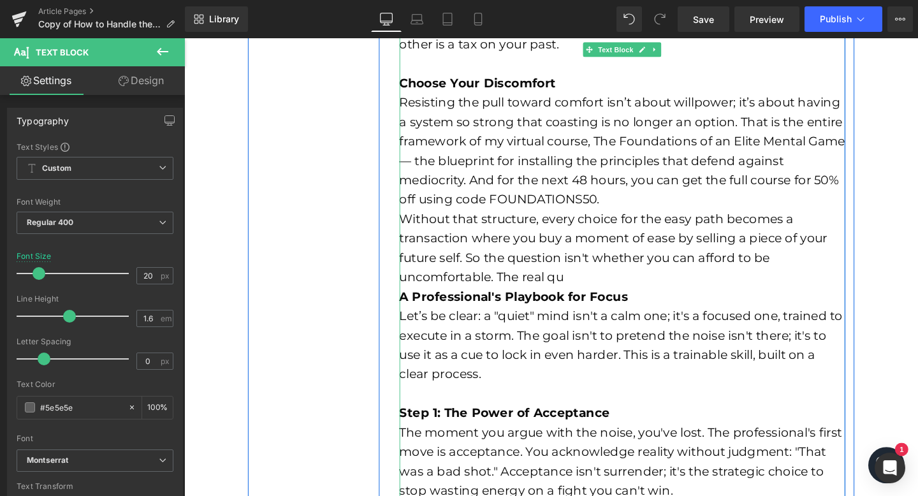
scroll to position [1442, 0]
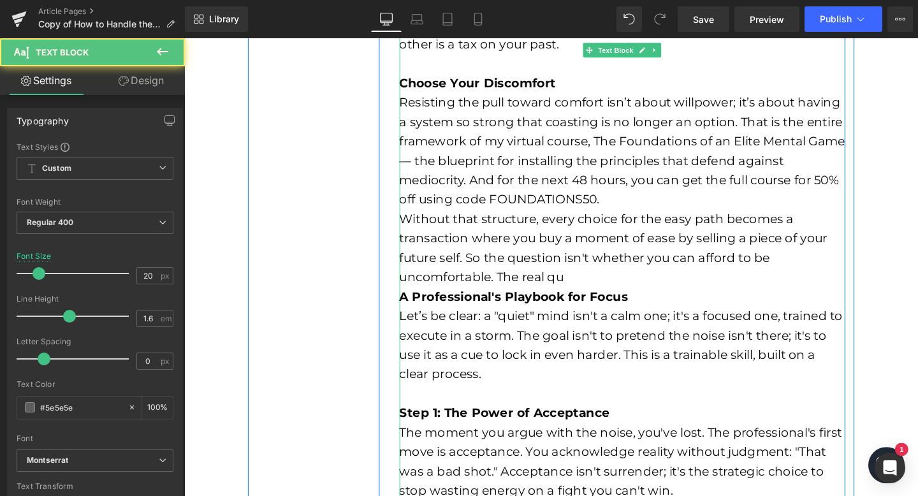
click at [663, 200] on div "Resisting the pull toward comfort isn’t about willpower; it’s about having a sy…" at bounding box center [645, 157] width 469 height 122
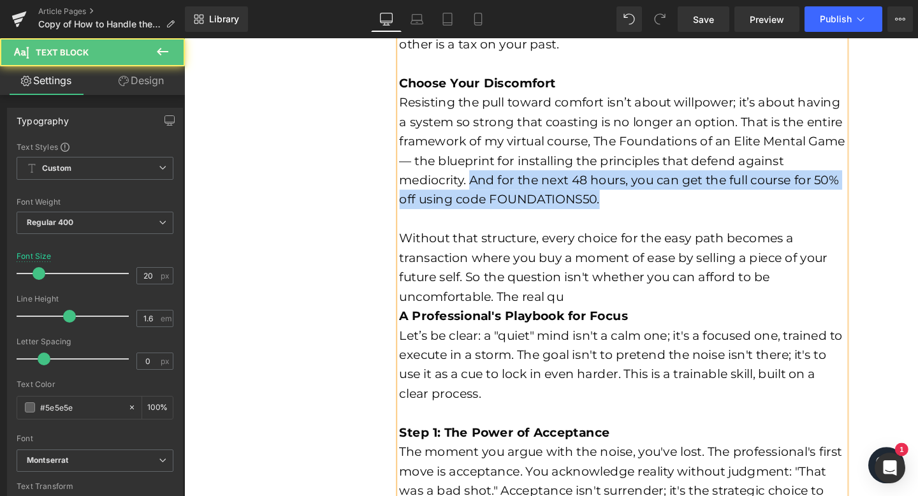
drag, startPoint x: 480, startPoint y: 189, endPoint x: 620, endPoint y: 202, distance: 140.3
click at [620, 202] on div "Resisting the pull toward comfort isn’t about willpower; it’s about having a sy…" at bounding box center [645, 157] width 469 height 122
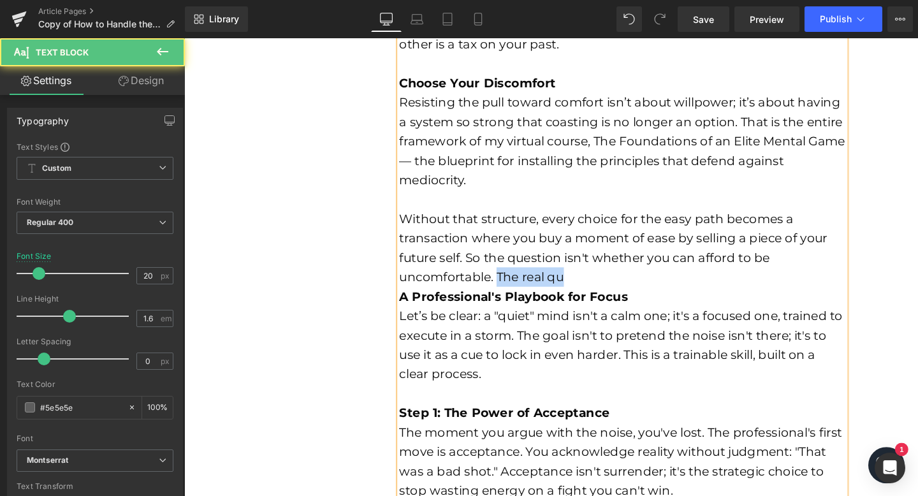
drag, startPoint x: 615, startPoint y: 288, endPoint x: 508, endPoint y: 285, distance: 107.1
click at [508, 285] on div "Without that structure, every choice for the easy path becomes a transaction wh…" at bounding box center [645, 259] width 469 height 82
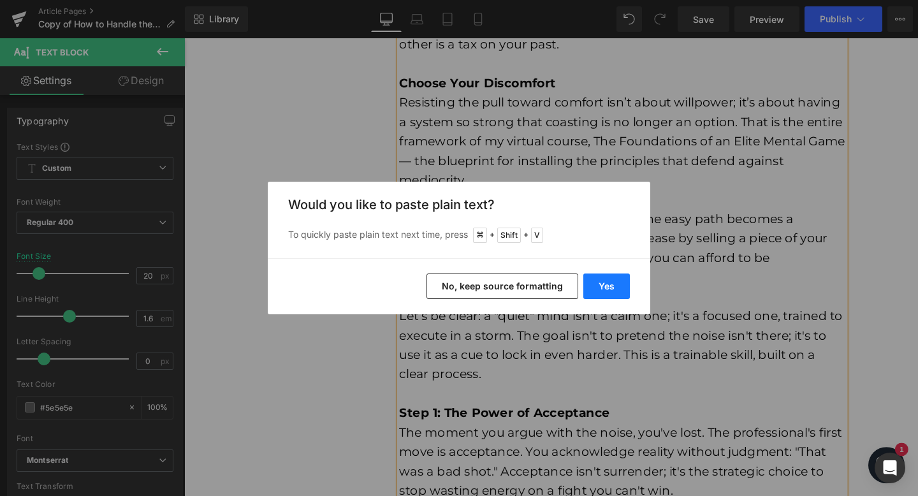
click at [605, 289] on button "Yes" at bounding box center [606, 287] width 47 height 26
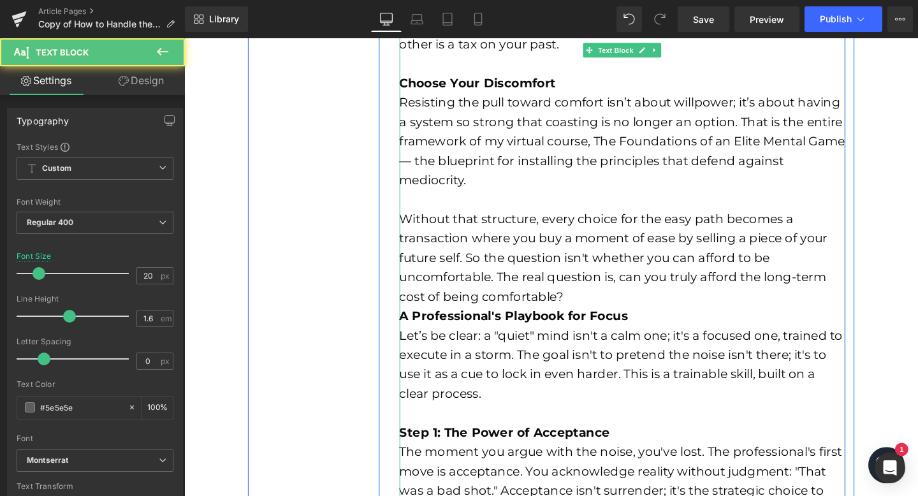
click at [618, 307] on div "Without that structure, every choice for the easy path becomes a transaction wh…" at bounding box center [645, 269] width 469 height 102
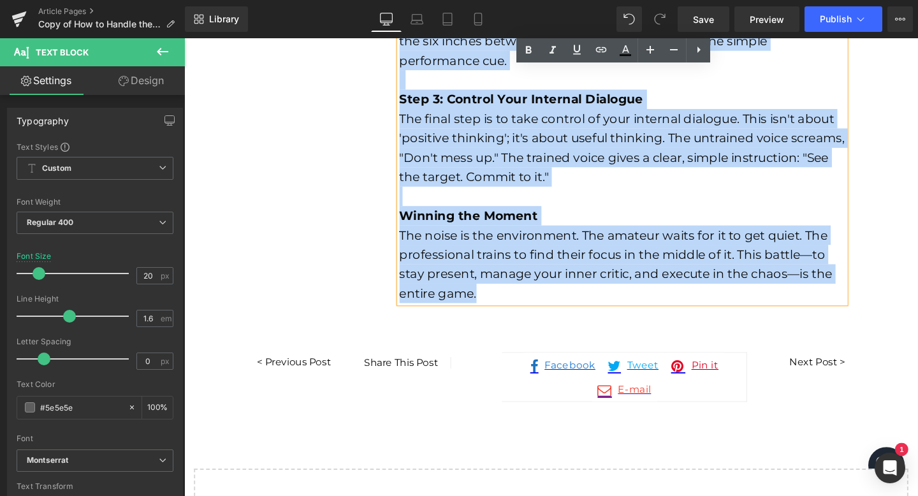
drag, startPoint x: 406, startPoint y: 337, endPoint x: 479, endPoint y: 325, distance: 74.8
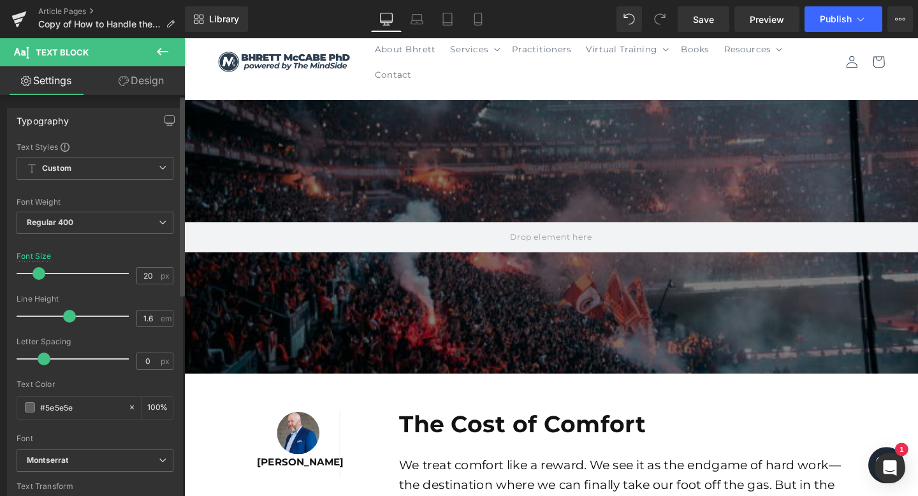
scroll to position [0, 0]
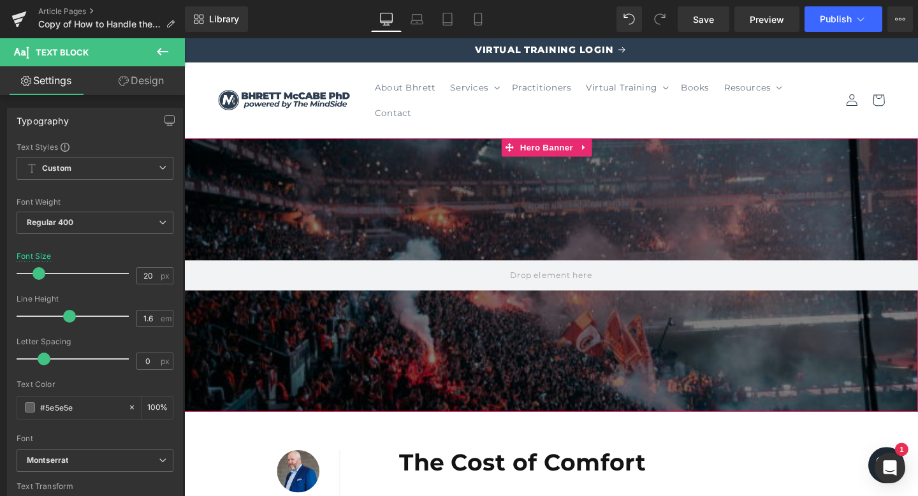
click at [474, 244] on div at bounding box center [569, 287] width 771 height 288
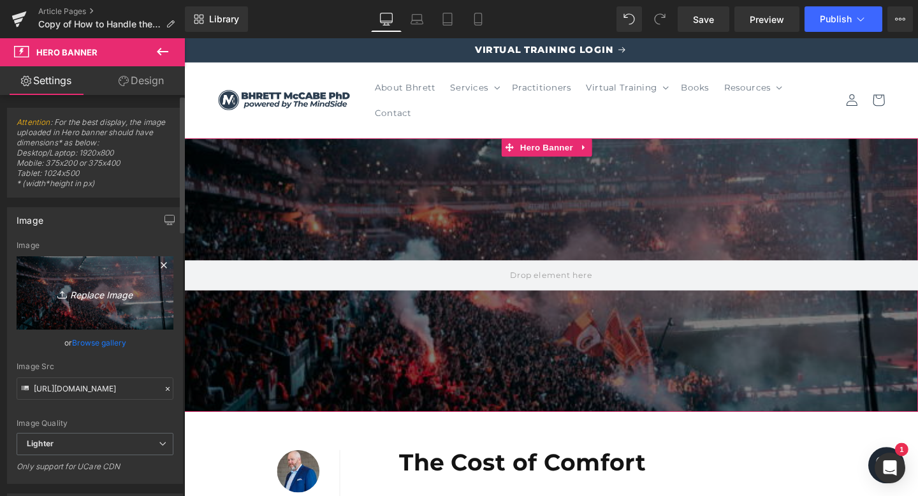
click at [106, 294] on icon "Replace Image" at bounding box center [95, 293] width 102 height 16
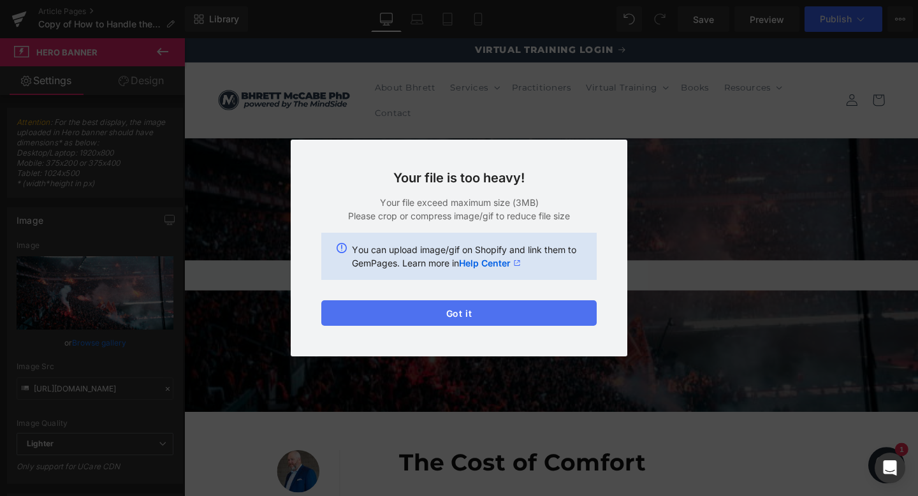
click at [460, 309] on button "Got it" at bounding box center [458, 313] width 275 height 26
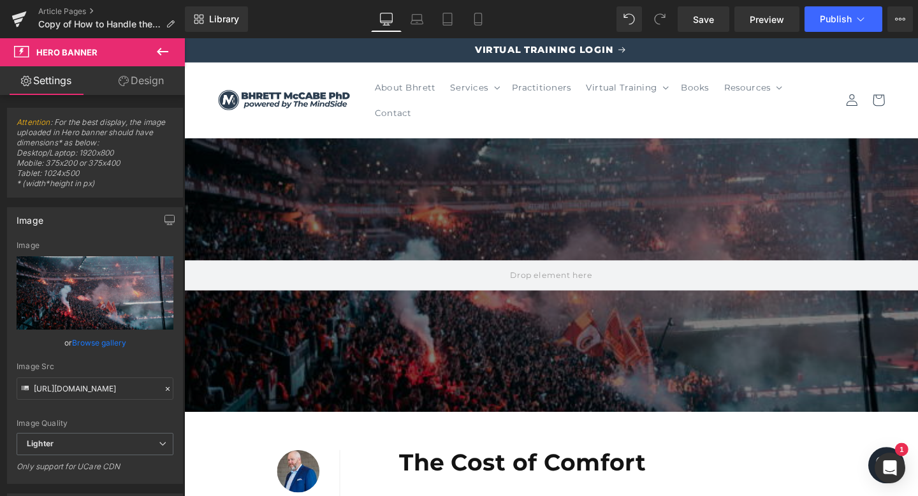
click at [705, 33] on div "Library Desktop Desktop Laptop Tablet Mobile Save Preview Publish Scheduled Vie…" at bounding box center [551, 19] width 733 height 38
click at [709, 24] on span "Save" at bounding box center [703, 19] width 21 height 13
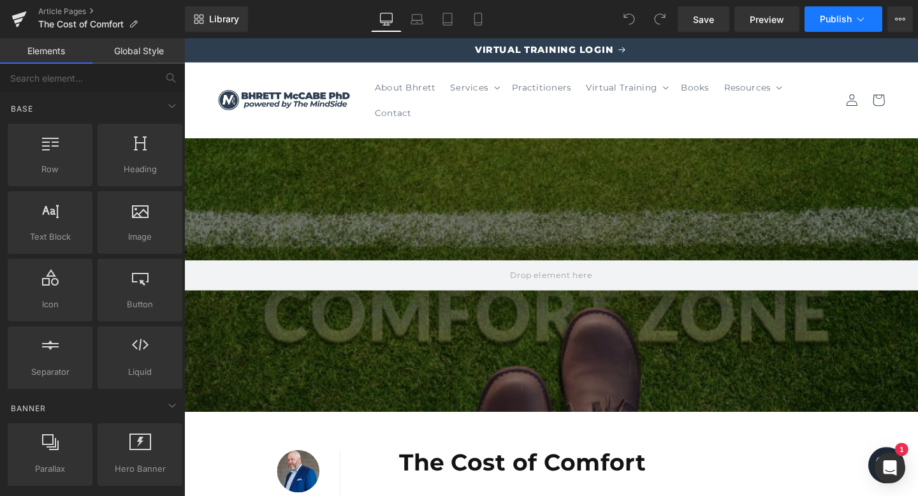
click at [845, 23] on span "Publish" at bounding box center [836, 19] width 32 height 10
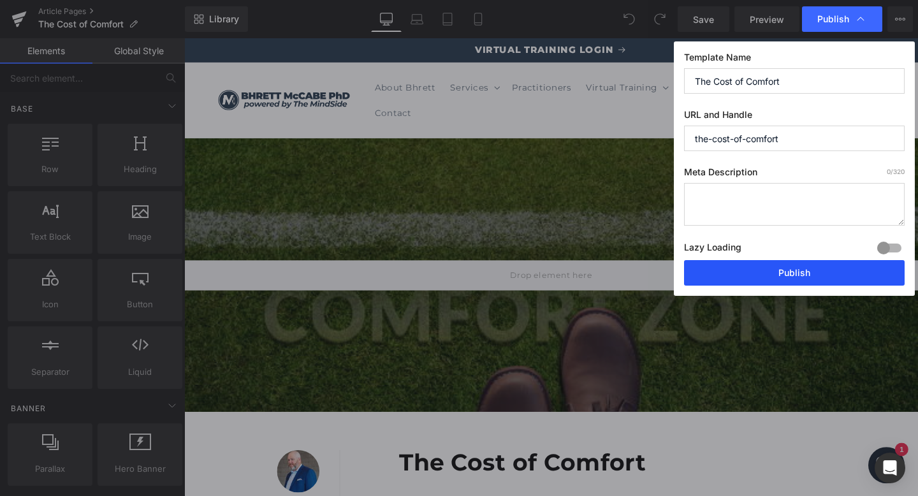
click at [729, 274] on button "Publish" at bounding box center [794, 273] width 221 height 26
